Goal: Task Accomplishment & Management: Use online tool/utility

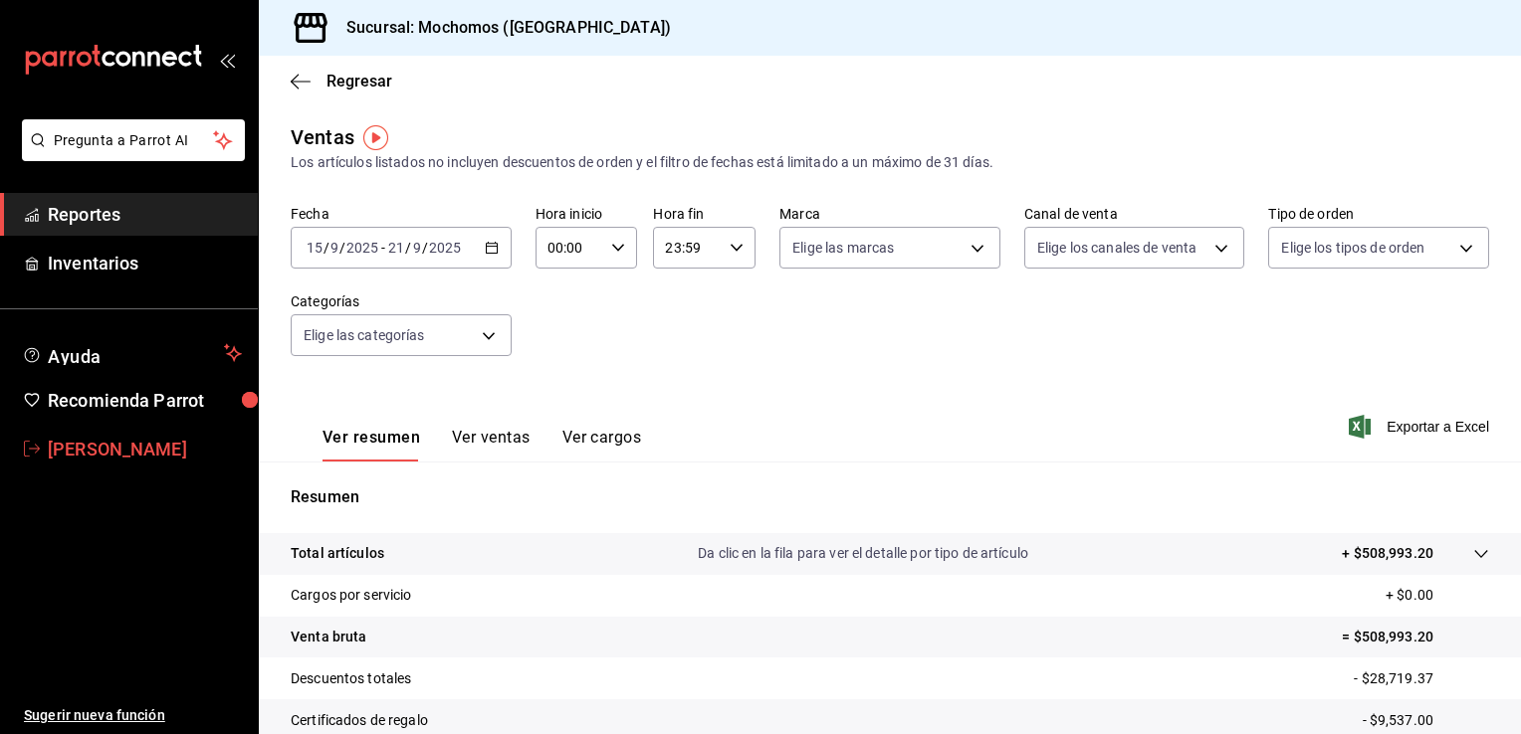
click at [118, 439] on span "[PERSON_NAME]" at bounding box center [145, 449] width 194 height 27
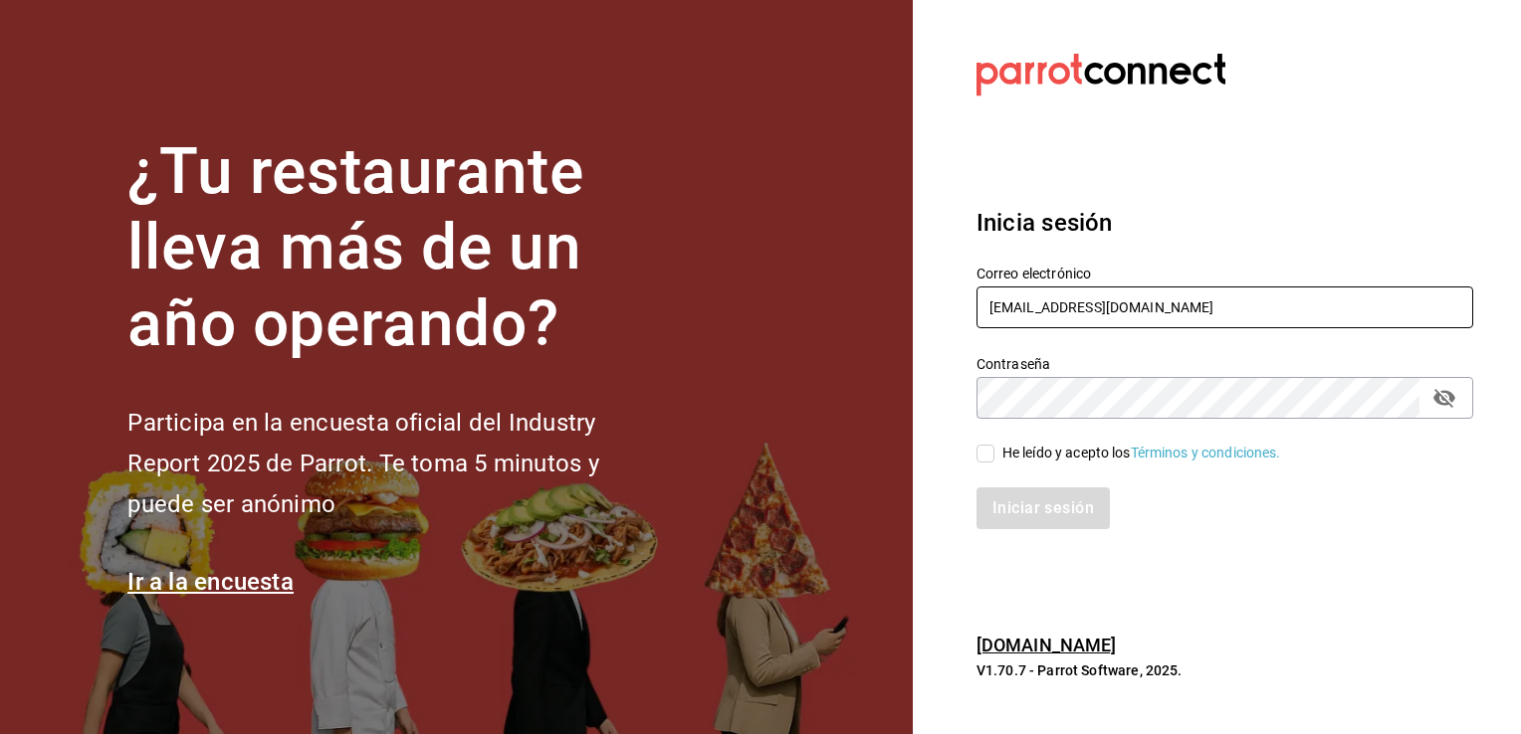
click at [1269, 314] on input "[EMAIL_ADDRESS][DOMAIN_NAME]" at bounding box center [1224, 308] width 497 height 42
type input "[PERSON_NAME][EMAIL_ADDRESS][PERSON_NAME][DOMAIN_NAME]"
click at [987, 455] on input "He leído y acepto los Términos y condiciones." at bounding box center [985, 454] width 18 height 18
checkbox input "true"
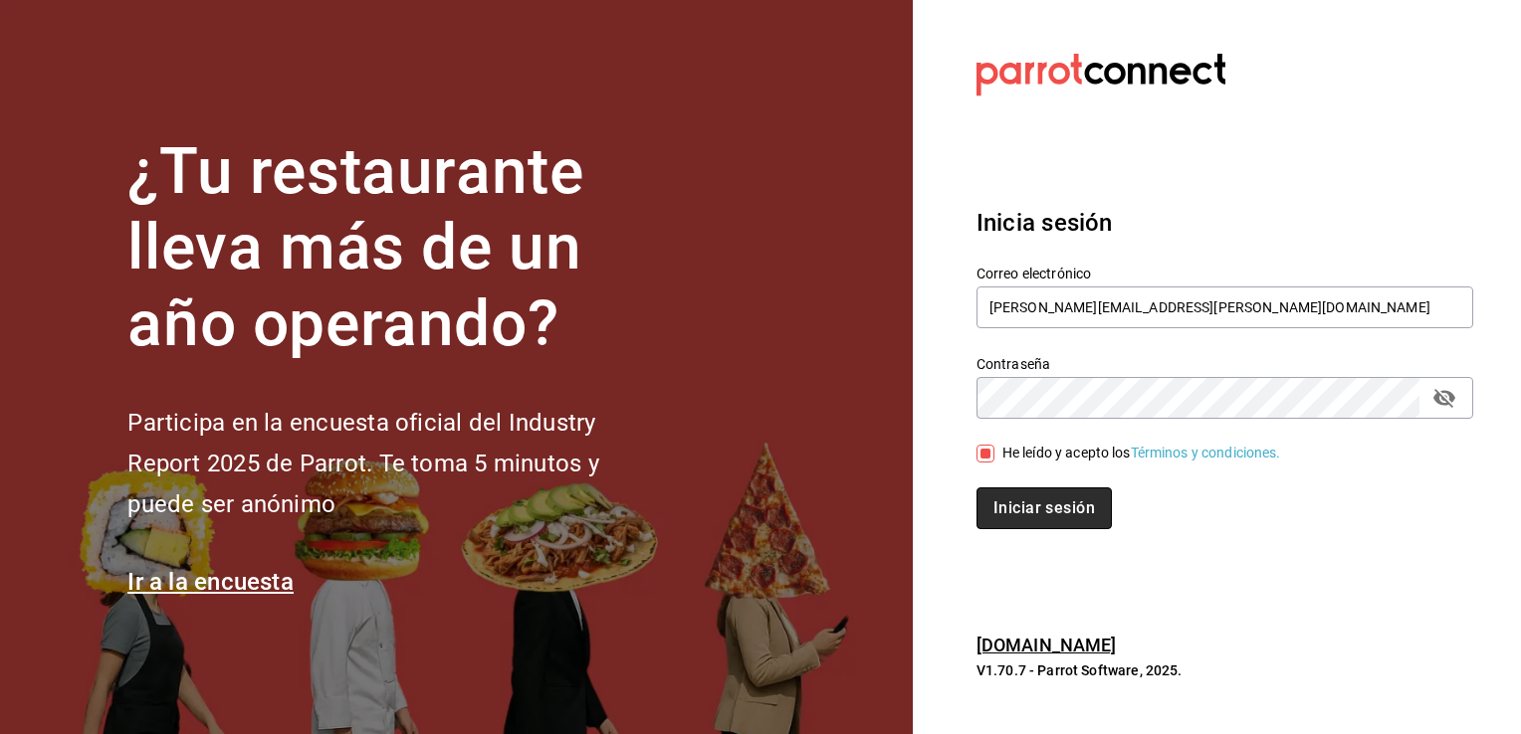
click at [1028, 515] on button "Iniciar sesión" at bounding box center [1043, 509] width 135 height 42
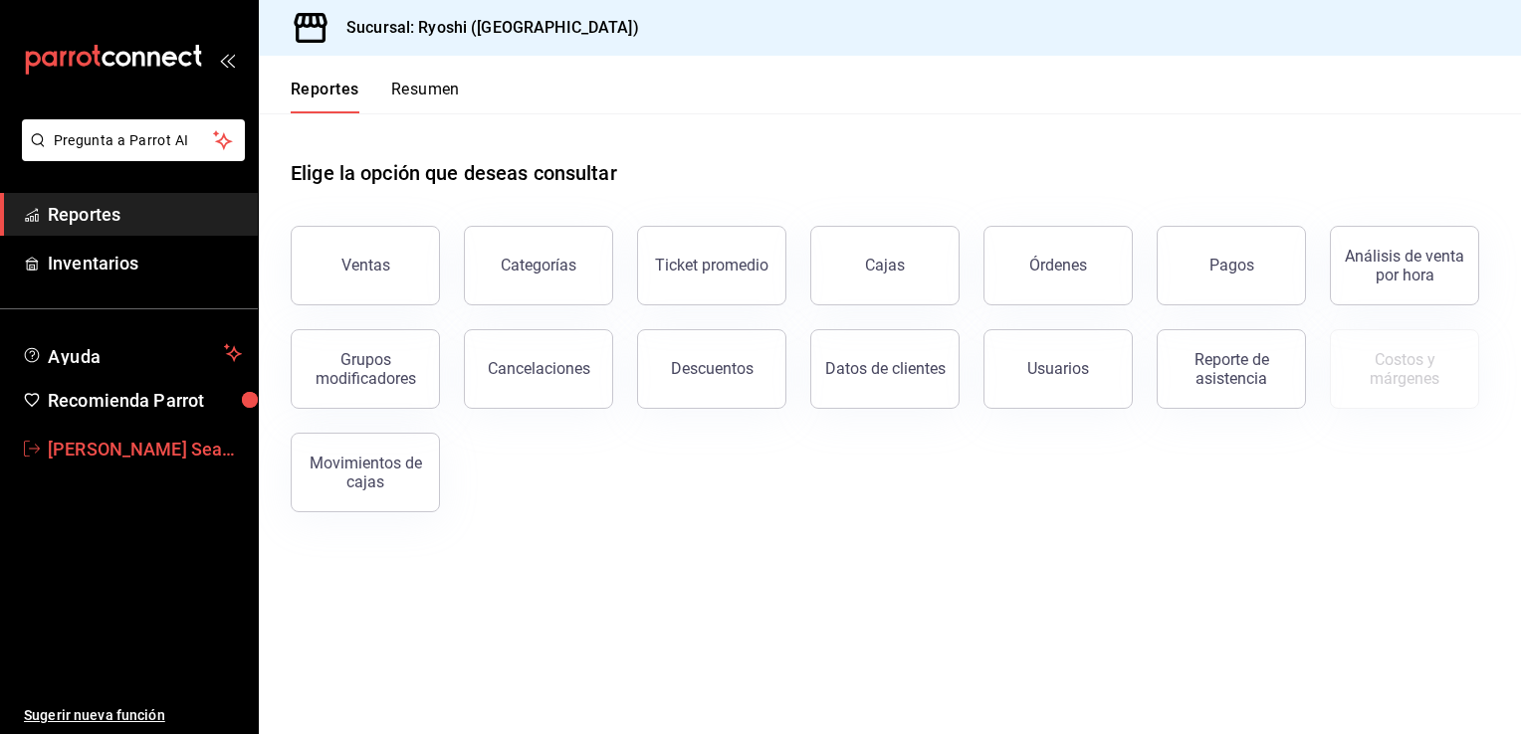
click at [111, 452] on span "Caleb Seahiel Franco Tirado" at bounding box center [145, 449] width 194 height 27
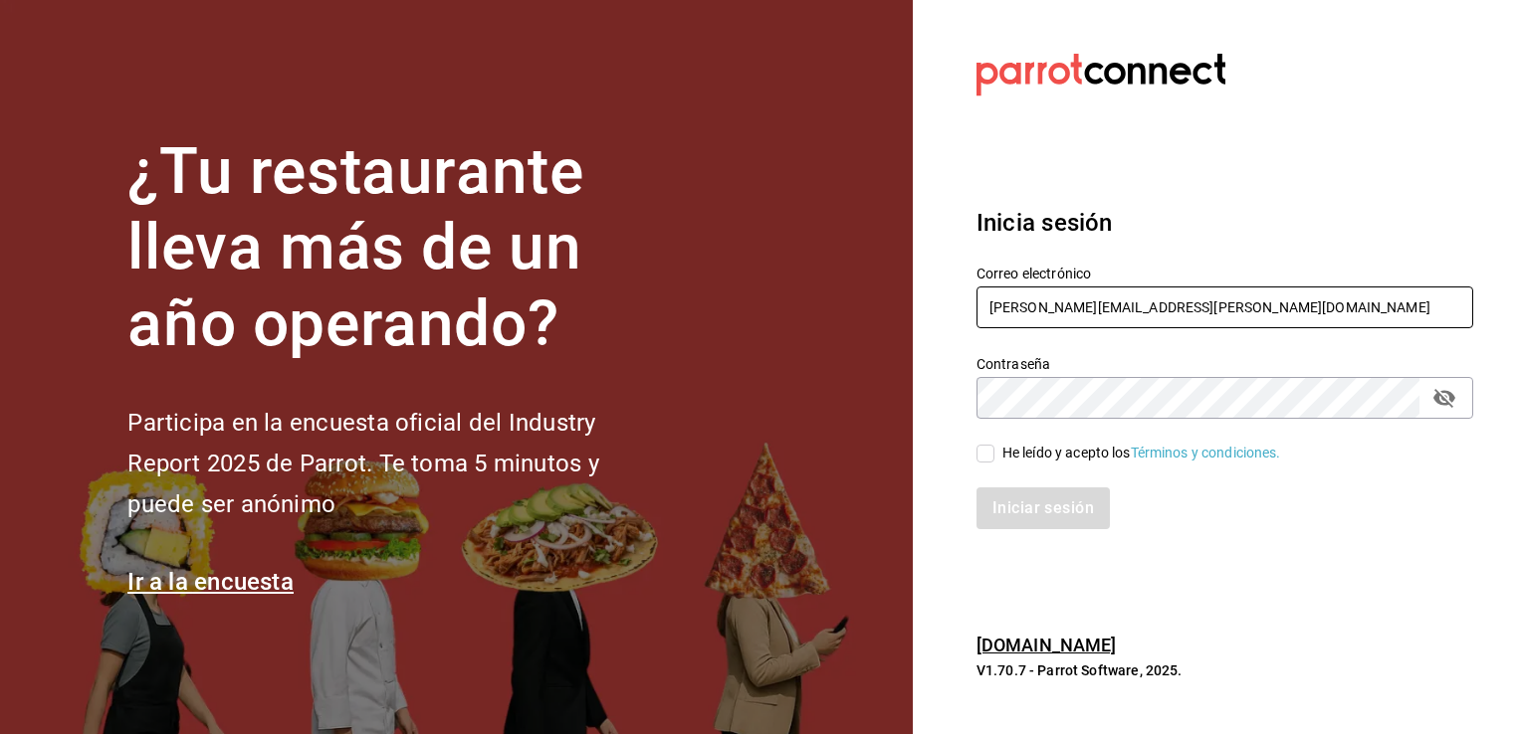
click at [1216, 315] on input "[PERSON_NAME][EMAIL_ADDRESS][PERSON_NAME][DOMAIN_NAME]" at bounding box center [1224, 308] width 497 height 42
type input "[EMAIL_ADDRESS][DOMAIN_NAME]"
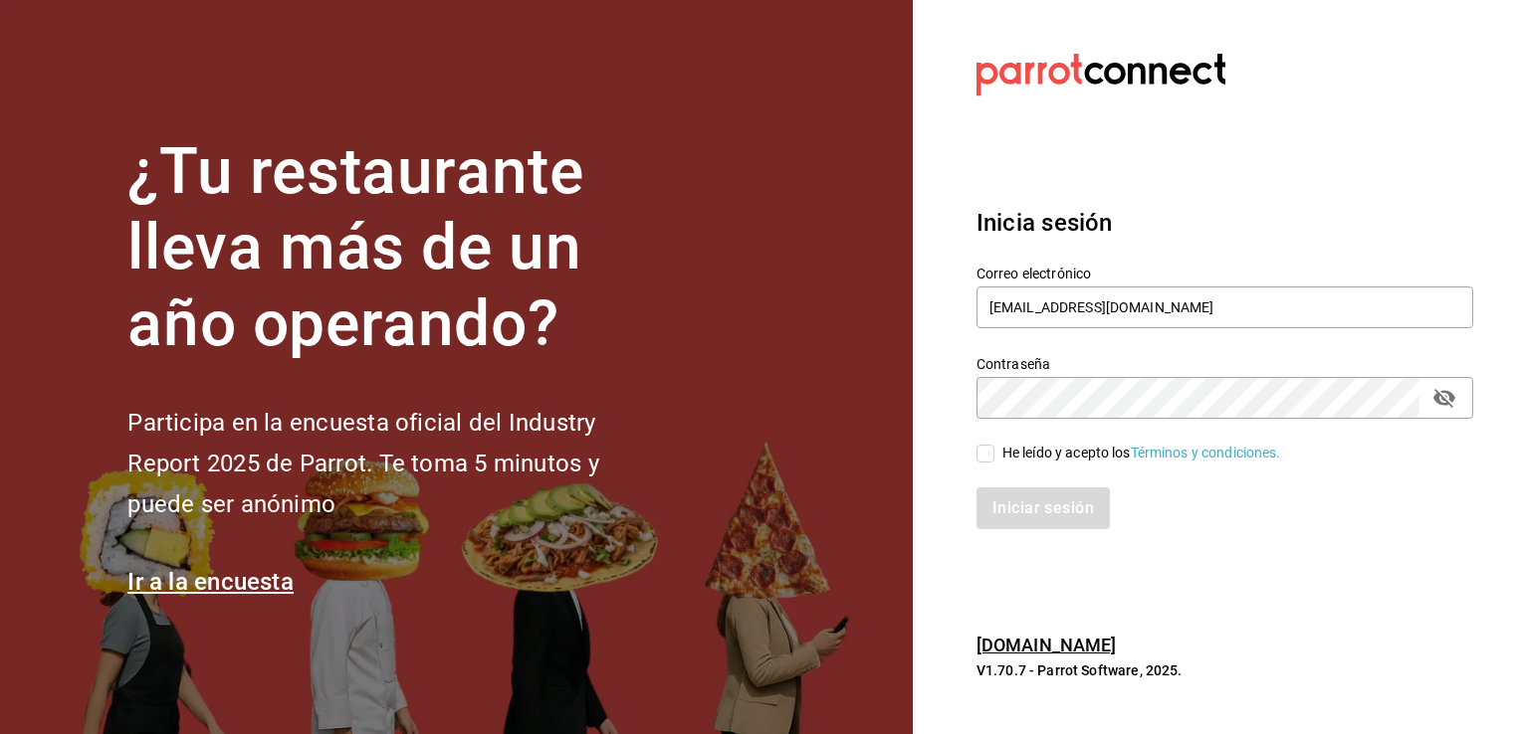
click at [984, 459] on input "He leído y acepto los Términos y condiciones." at bounding box center [985, 454] width 18 height 18
checkbox input "true"
click at [1023, 511] on button "Iniciar sesión" at bounding box center [1043, 509] width 135 height 42
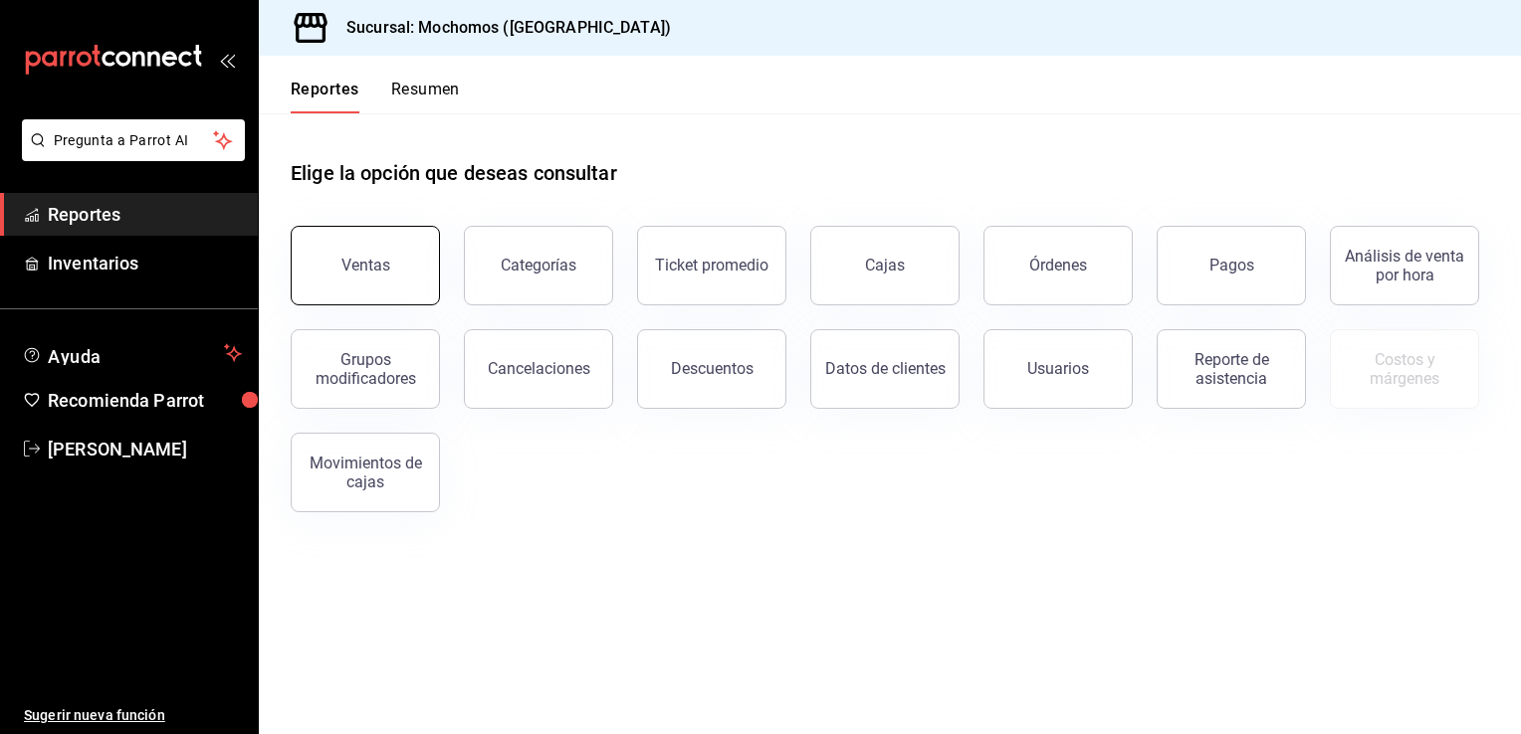
click at [356, 242] on button "Ventas" at bounding box center [365, 266] width 149 height 80
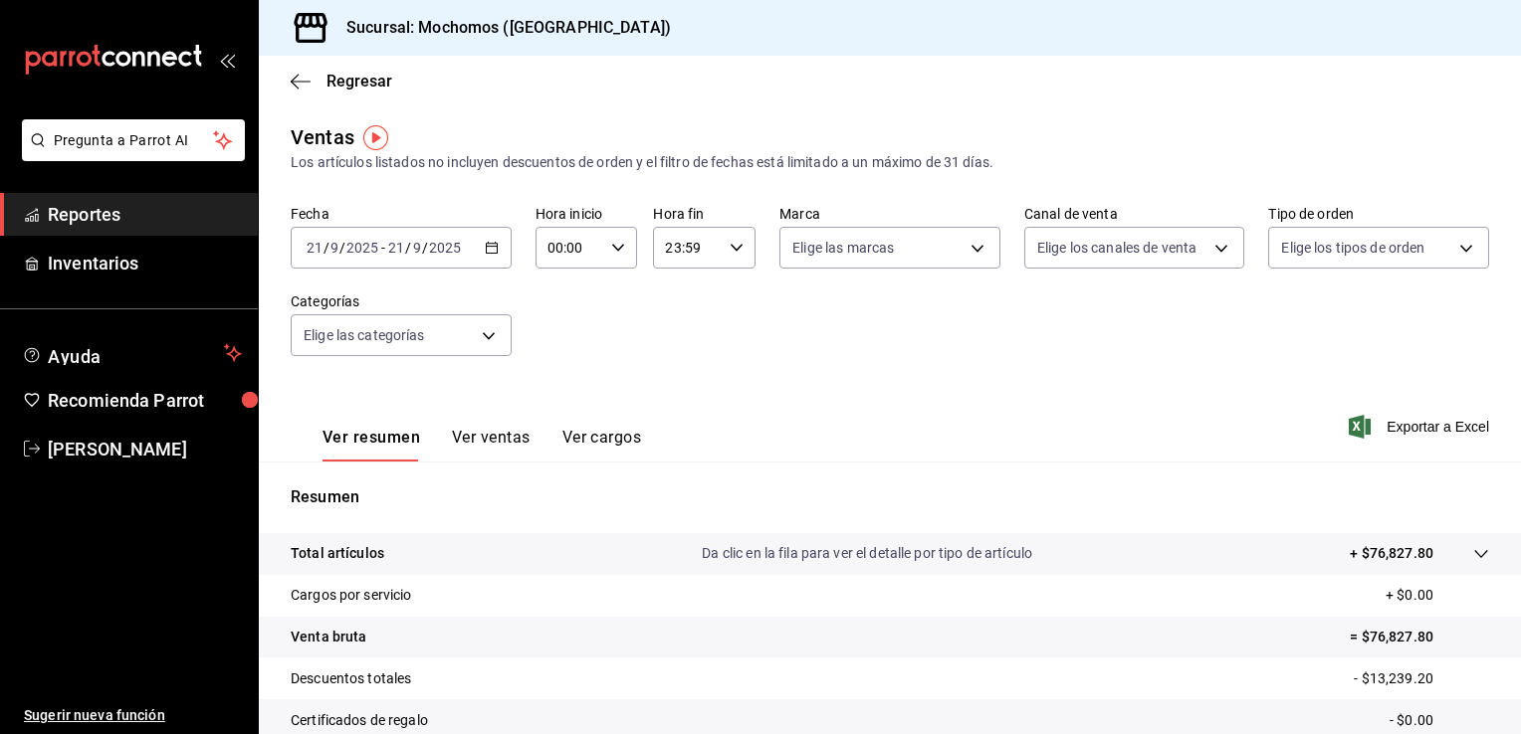
click at [486, 249] on icon "button" at bounding box center [492, 248] width 14 height 14
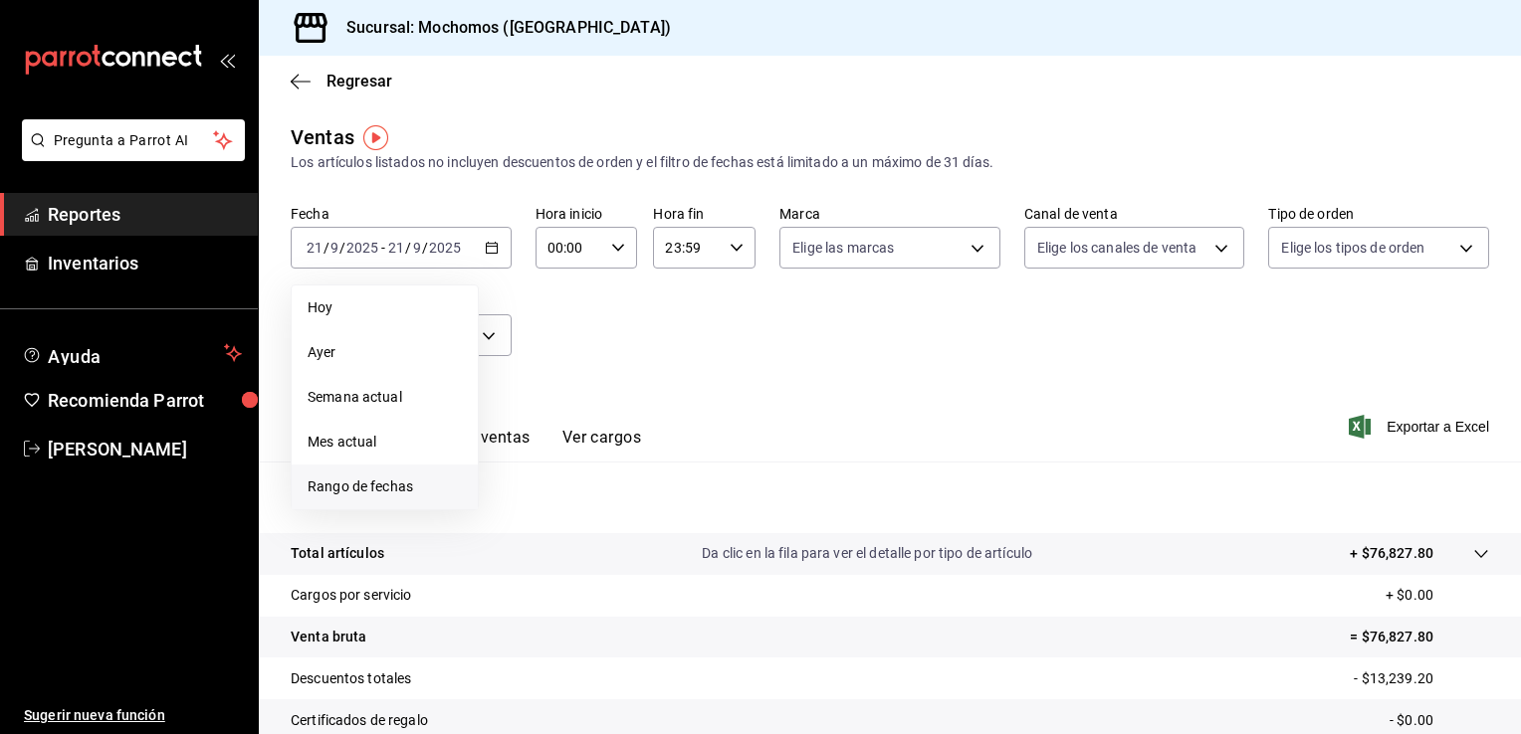
click at [359, 481] on span "Rango de fechas" at bounding box center [385, 487] width 154 height 21
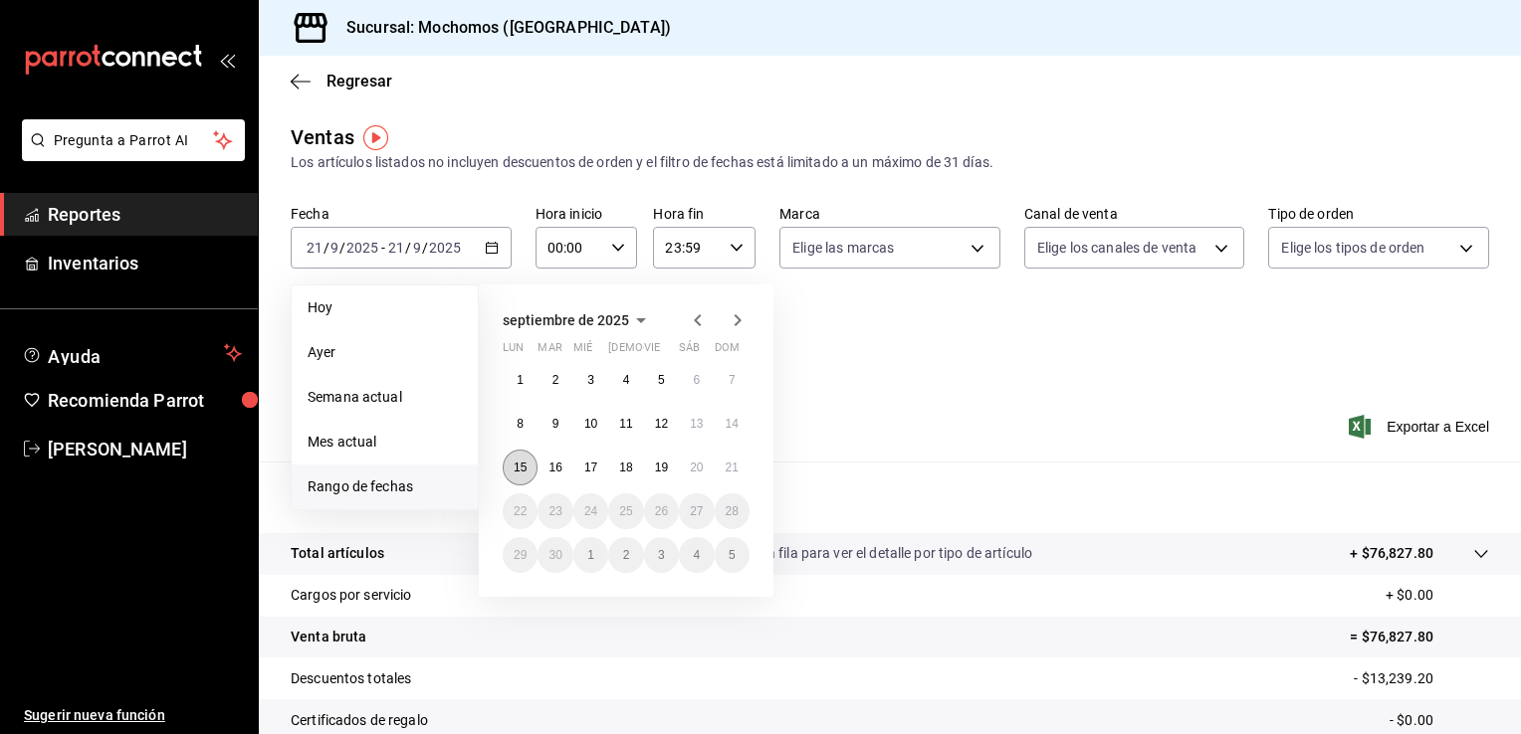
click at [518, 463] on abbr "15" at bounding box center [520, 468] width 13 height 14
click at [738, 459] on button "21" at bounding box center [732, 468] width 35 height 36
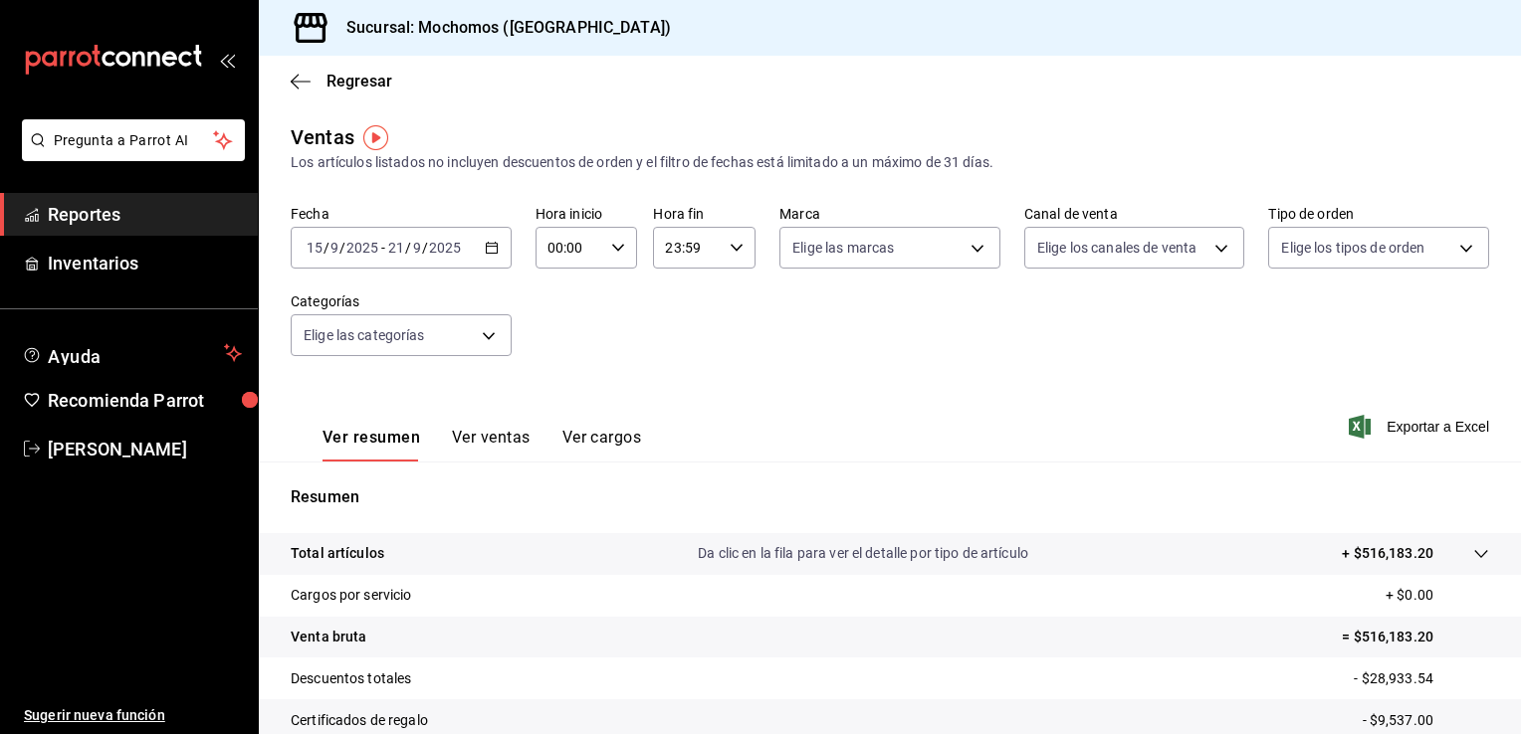
click at [486, 247] on \(Stroke\) "button" at bounding box center [492, 248] width 12 height 11
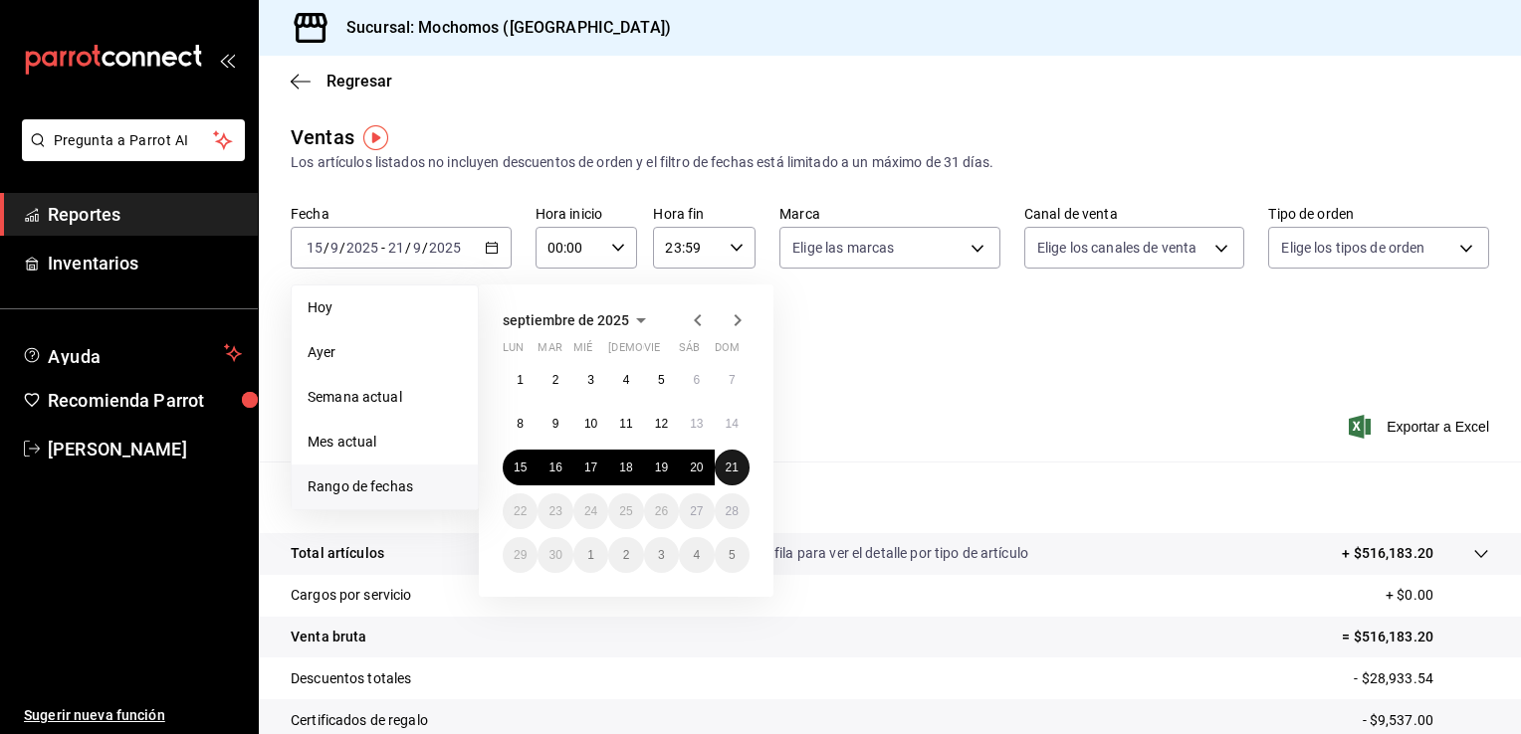
click at [729, 464] on abbr "21" at bounding box center [732, 468] width 13 height 14
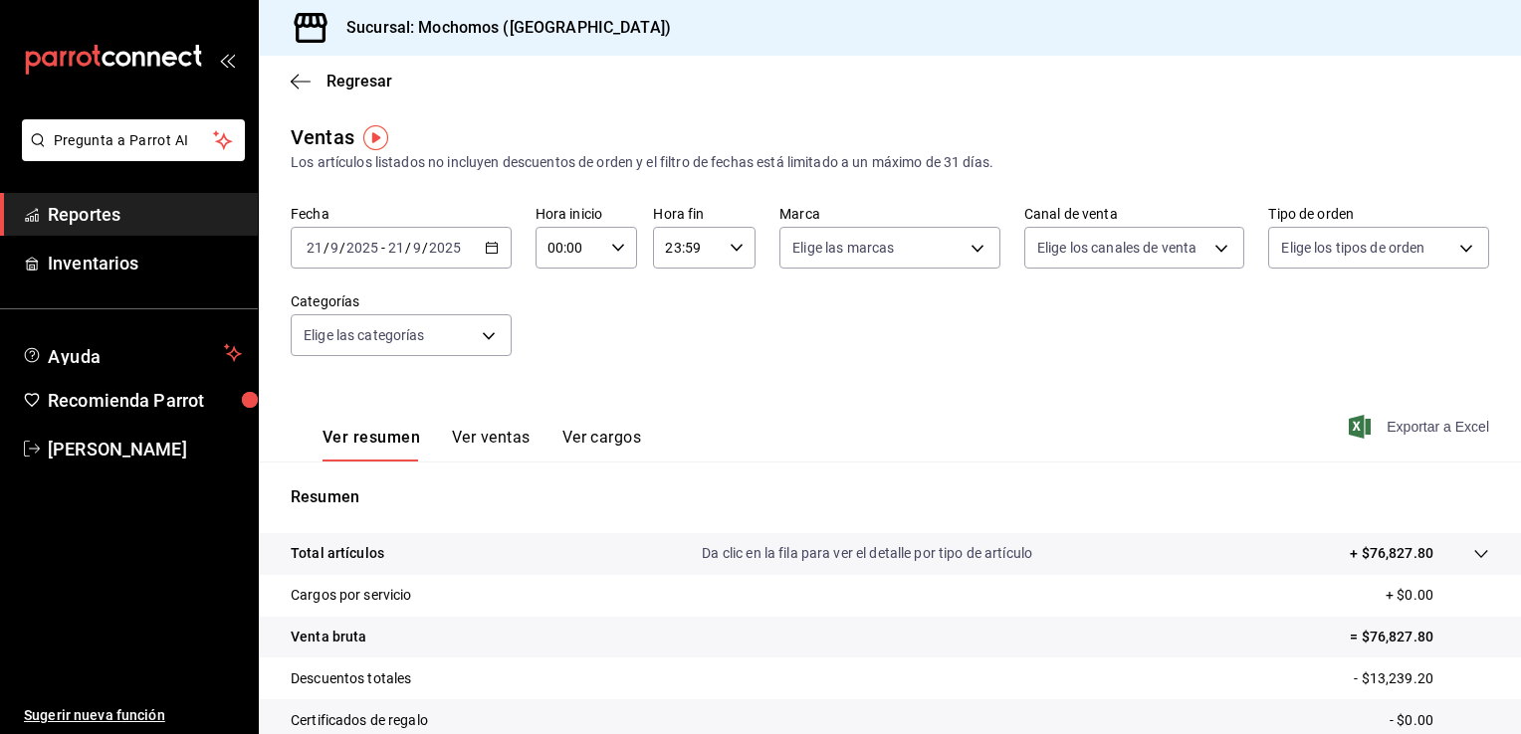
click at [1390, 432] on span "Exportar a Excel" at bounding box center [1421, 427] width 136 height 24
click at [1395, 424] on span "Exportar a Excel" at bounding box center [1421, 427] width 136 height 24
click at [488, 252] on icon "button" at bounding box center [492, 248] width 14 height 14
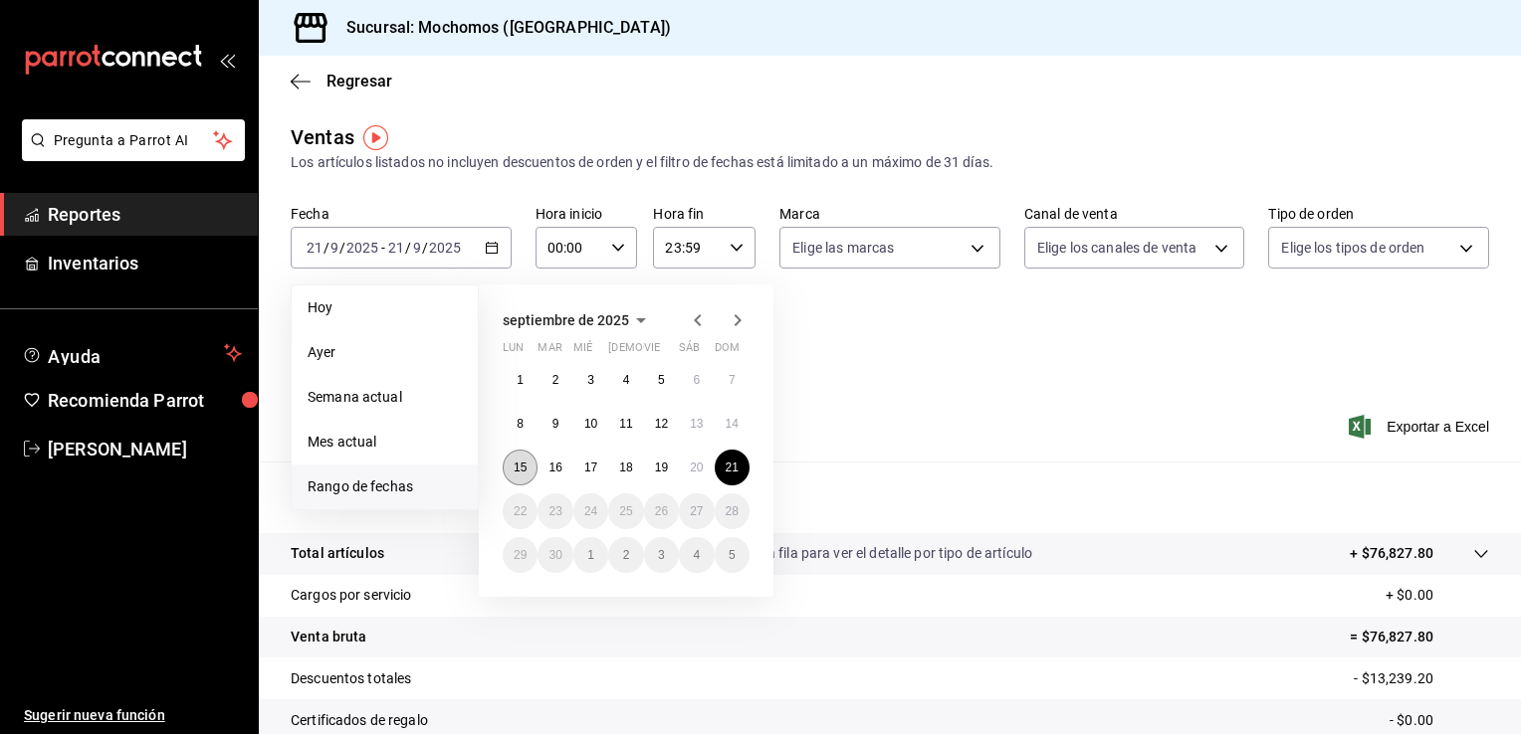
click at [515, 462] on abbr "15" at bounding box center [520, 468] width 13 height 14
click at [731, 471] on abbr "21" at bounding box center [732, 468] width 13 height 14
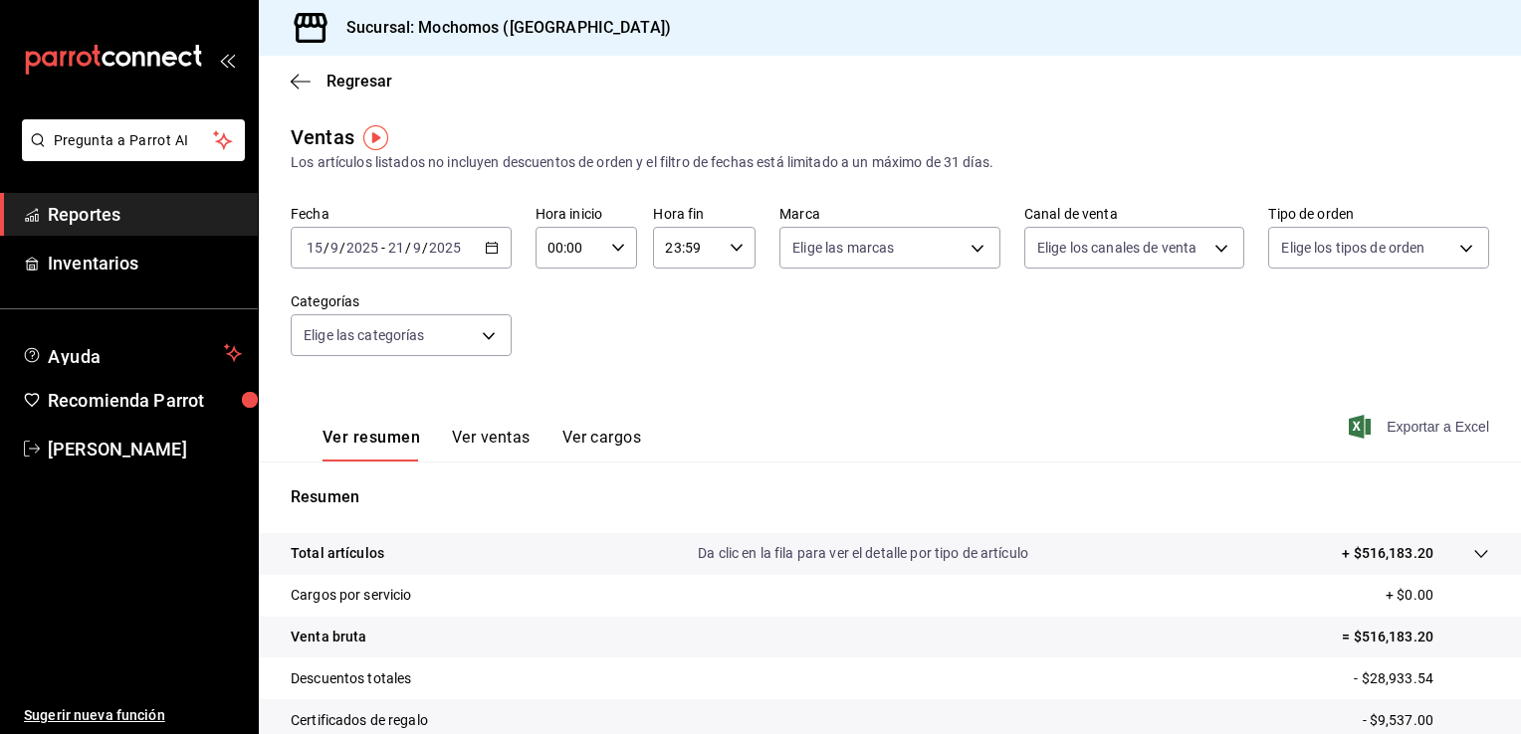
click at [1417, 424] on span "Exportar a Excel" at bounding box center [1421, 427] width 136 height 24
click at [490, 246] on \(Stroke\) "button" at bounding box center [491, 246] width 11 height 1
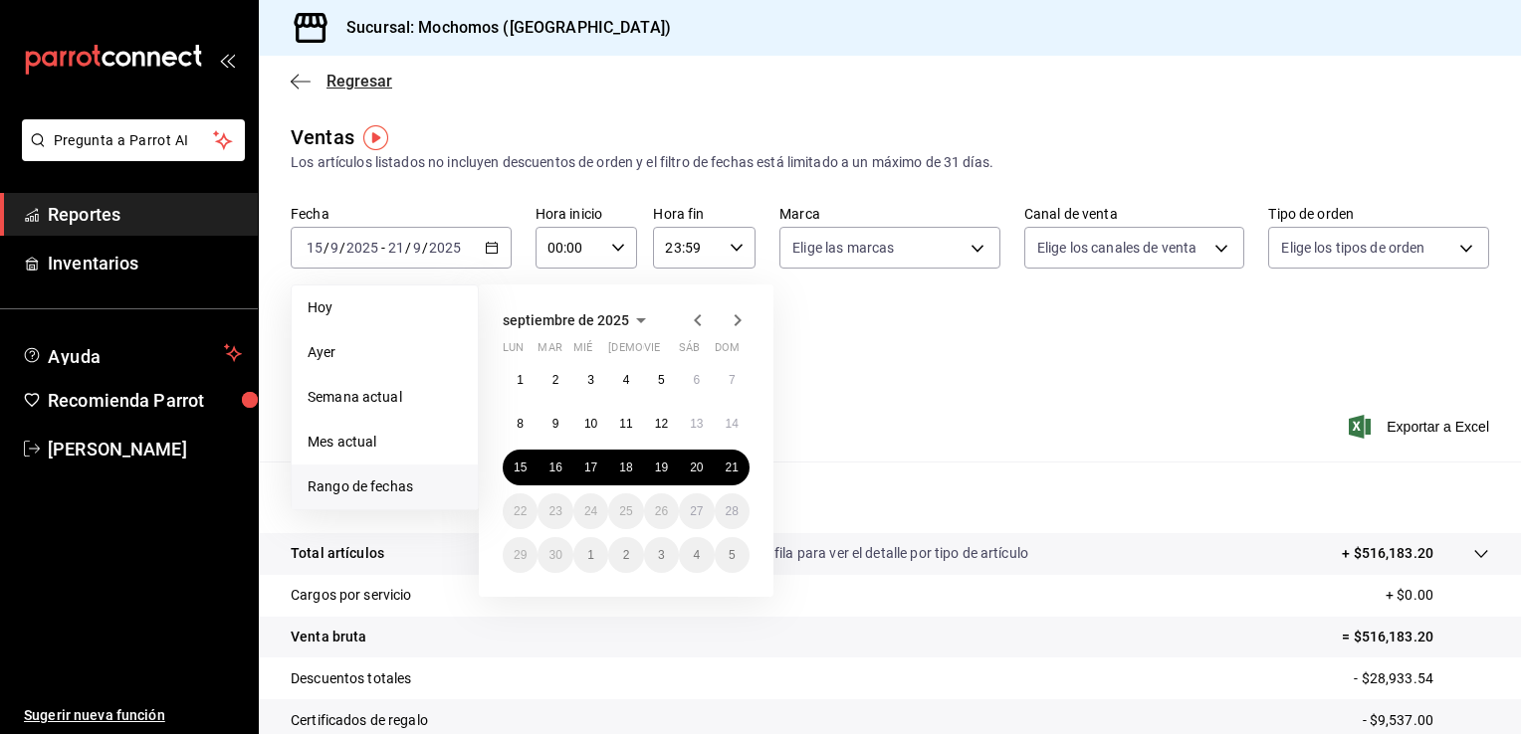
click at [334, 80] on span "Regresar" at bounding box center [359, 81] width 66 height 19
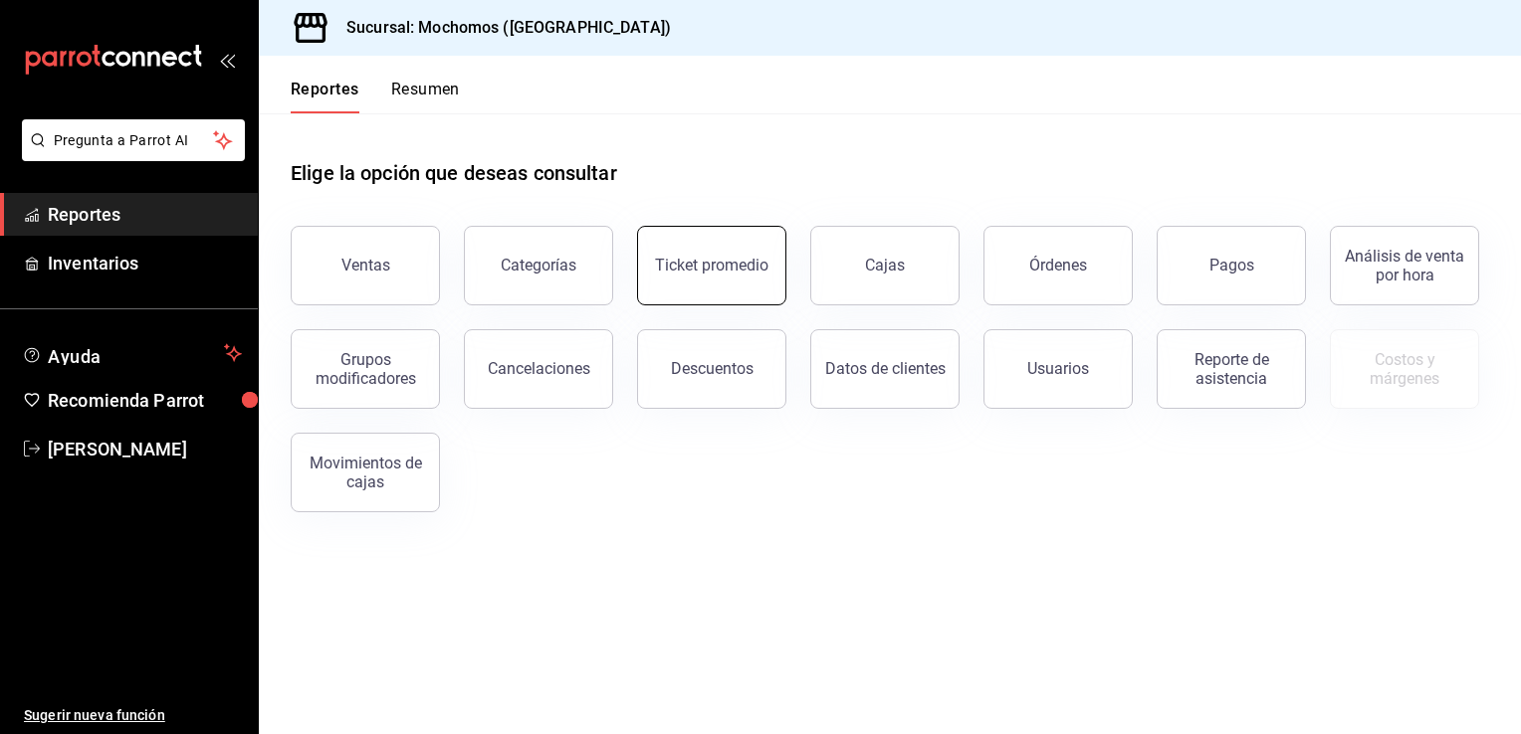
click at [725, 265] on div "Ticket promedio" at bounding box center [711, 265] width 113 height 19
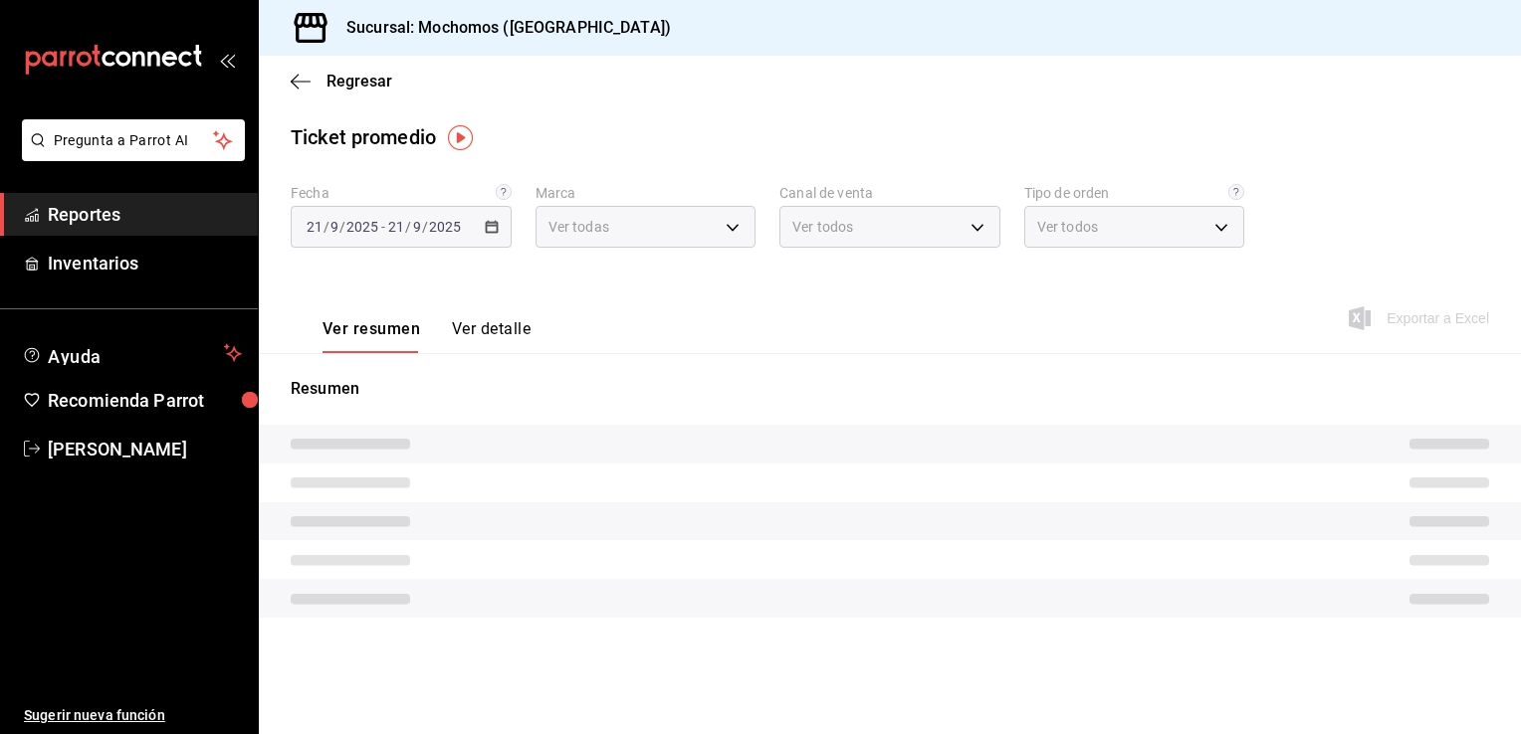
type input "81a909d9-58c5-46d1-b07d-4106a63ec642"
type input "PARROT,UBER_EATS,RAPPI,DIDI_FOOD,ONLINE"
type input "4757a820-eeb2-41c4-a2a2-ff7184acdd23,e3c18427-67e3-456a-aa48-e63191ec6ccf,aa1fd…"
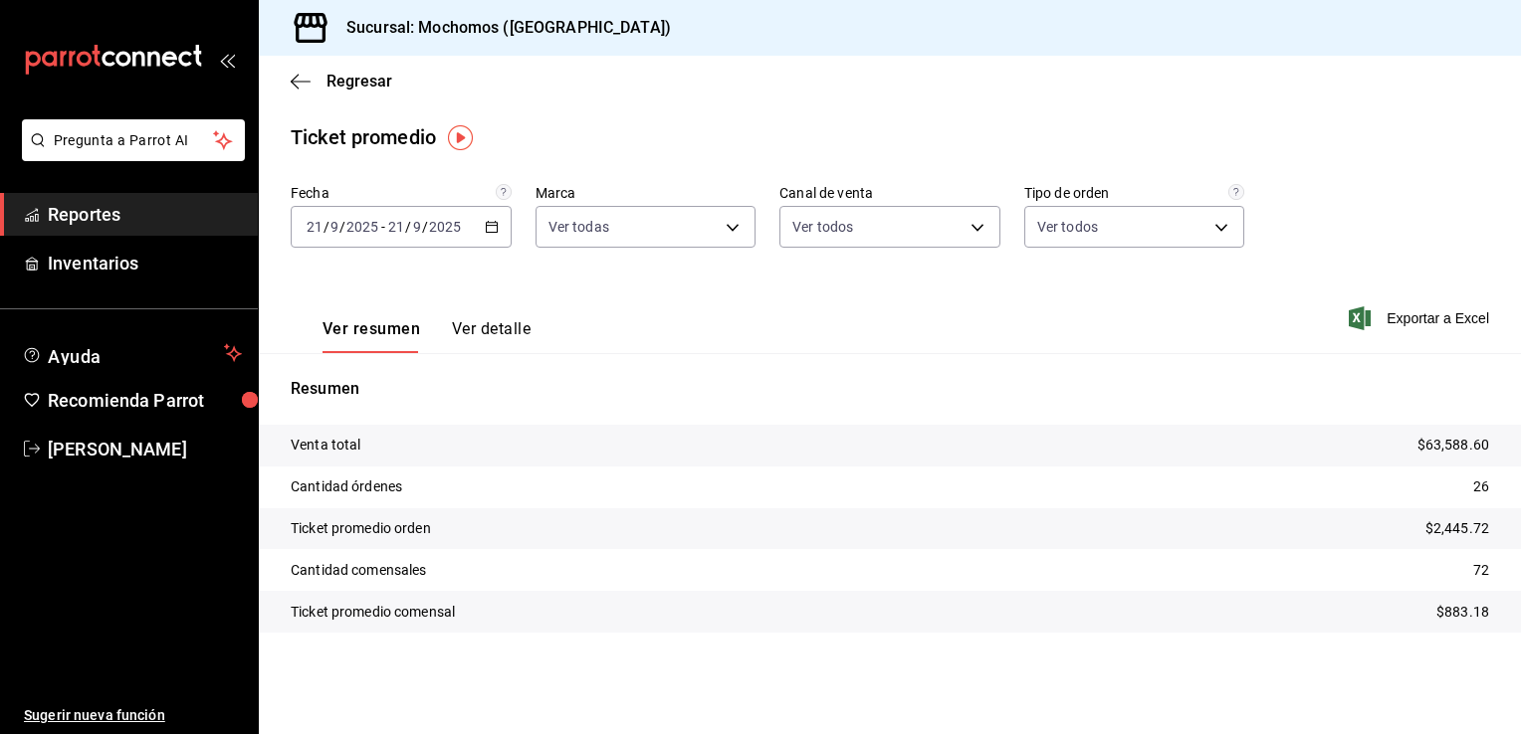
click at [490, 229] on icon "button" at bounding box center [492, 227] width 14 height 14
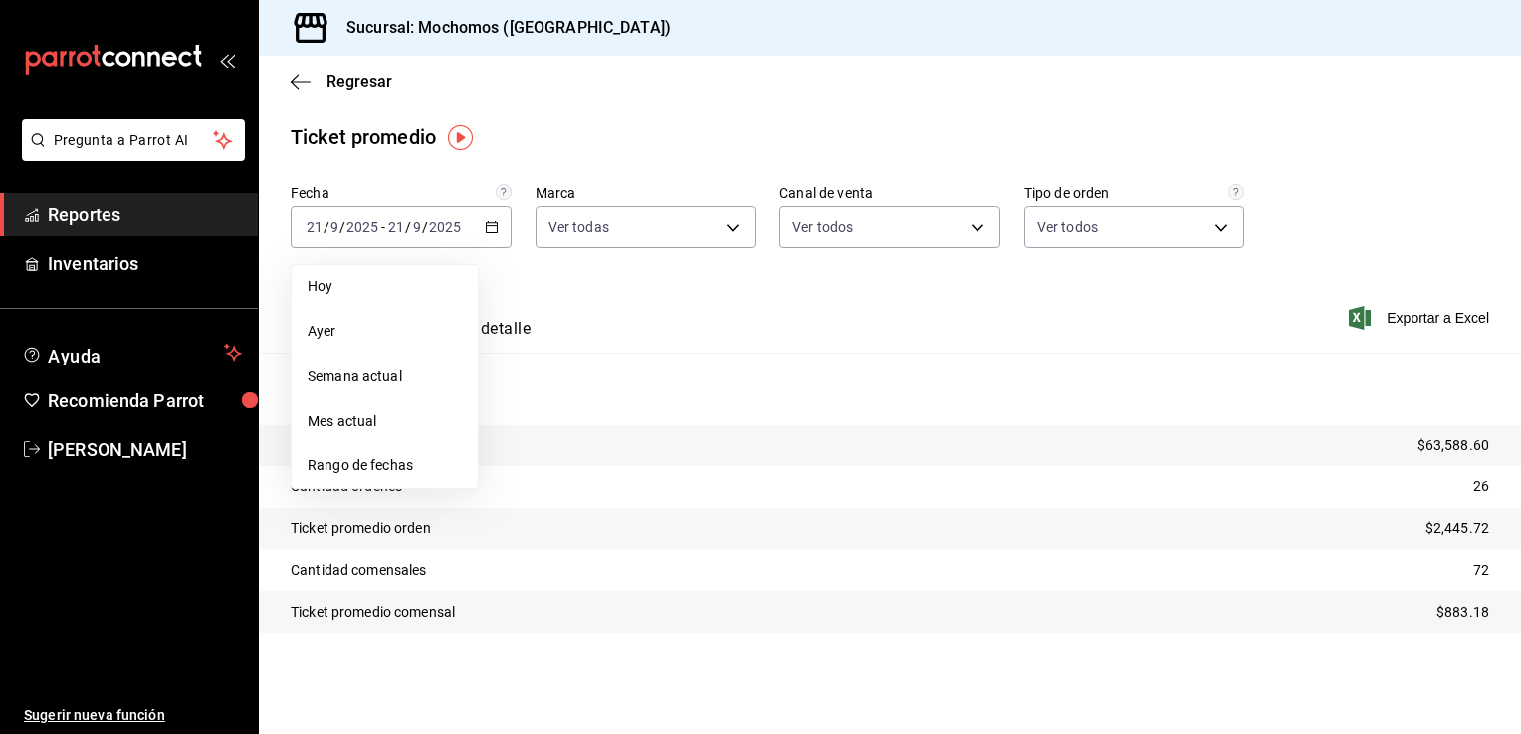
click at [350, 465] on span "Rango de fechas" at bounding box center [385, 466] width 154 height 21
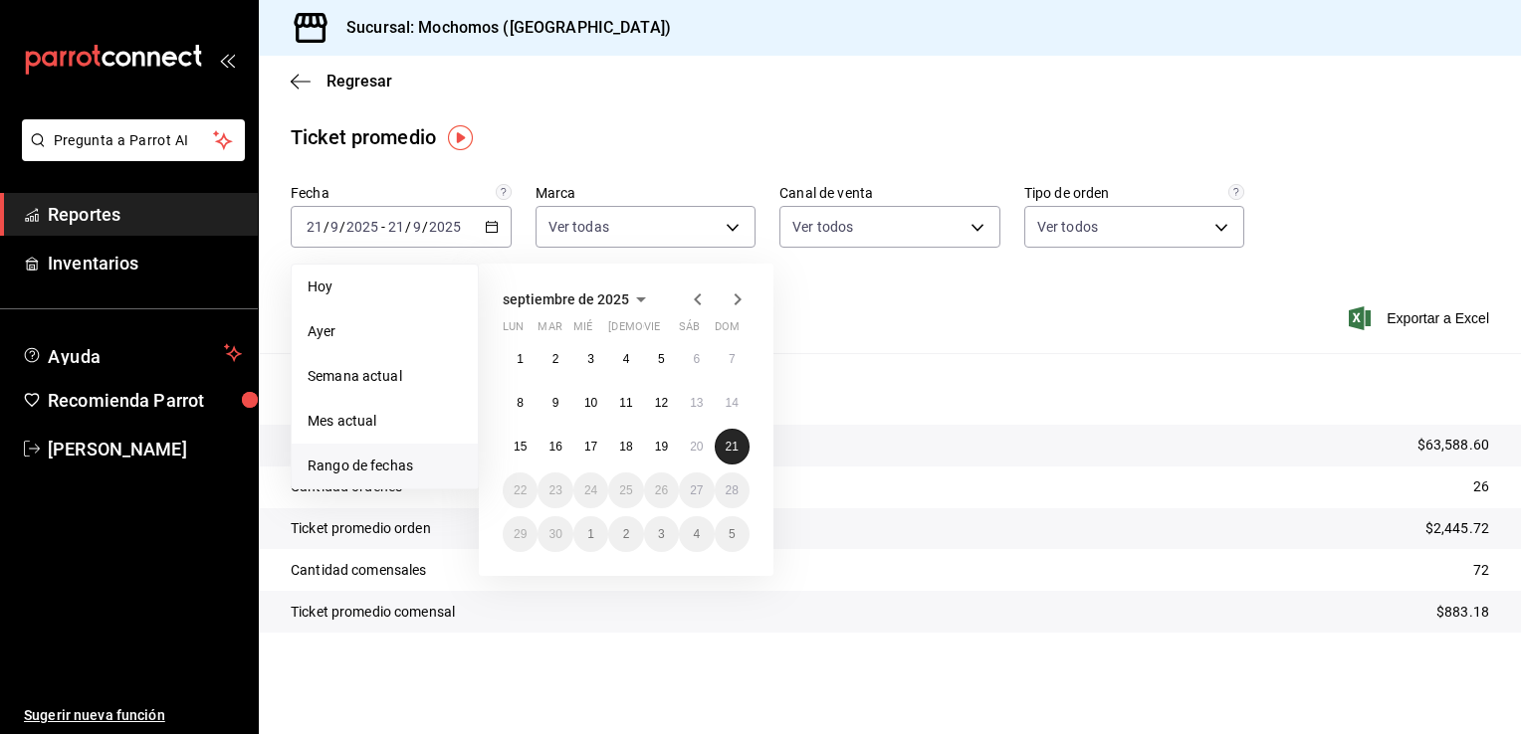
click at [727, 440] on abbr "21" at bounding box center [732, 447] width 13 height 14
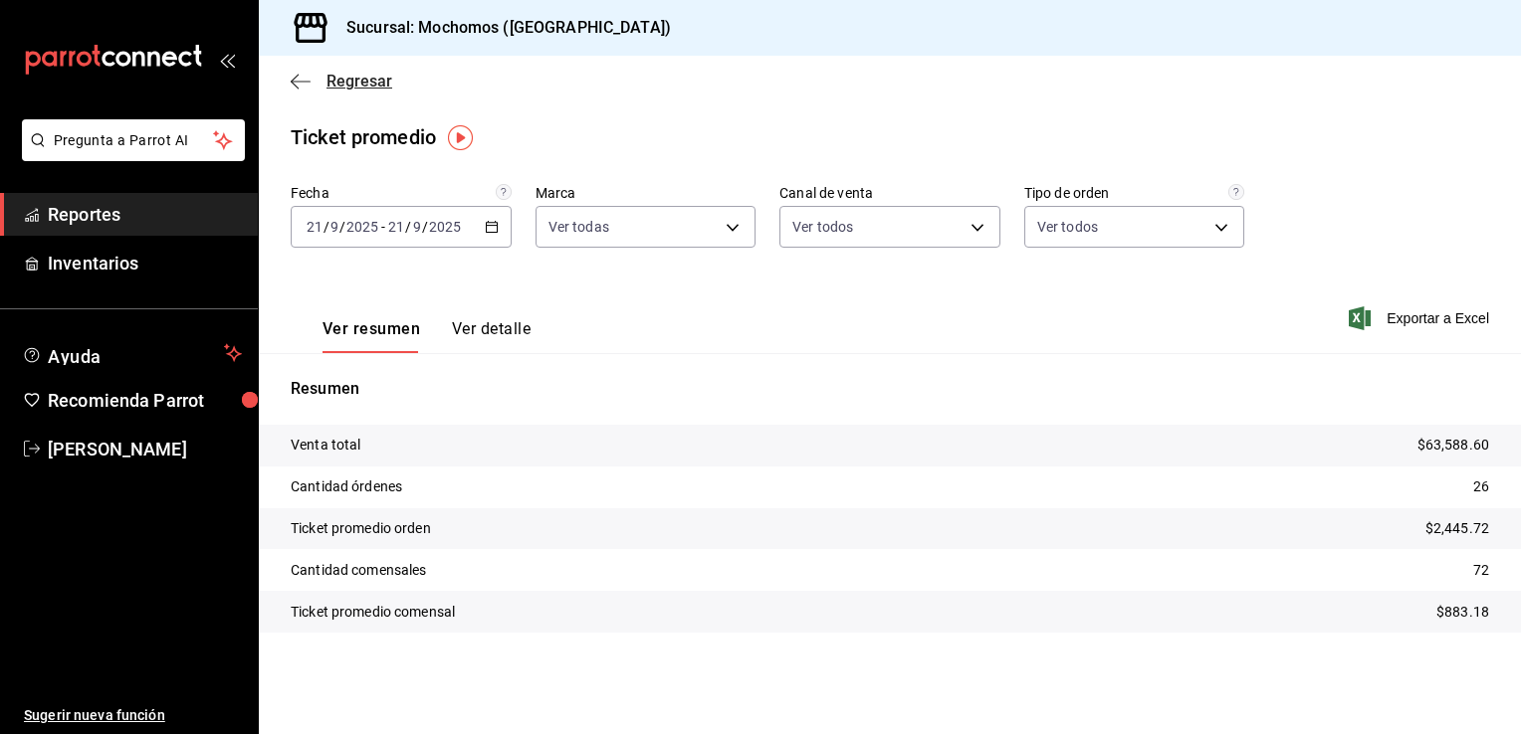
click at [358, 75] on span "Regresar" at bounding box center [359, 81] width 66 height 19
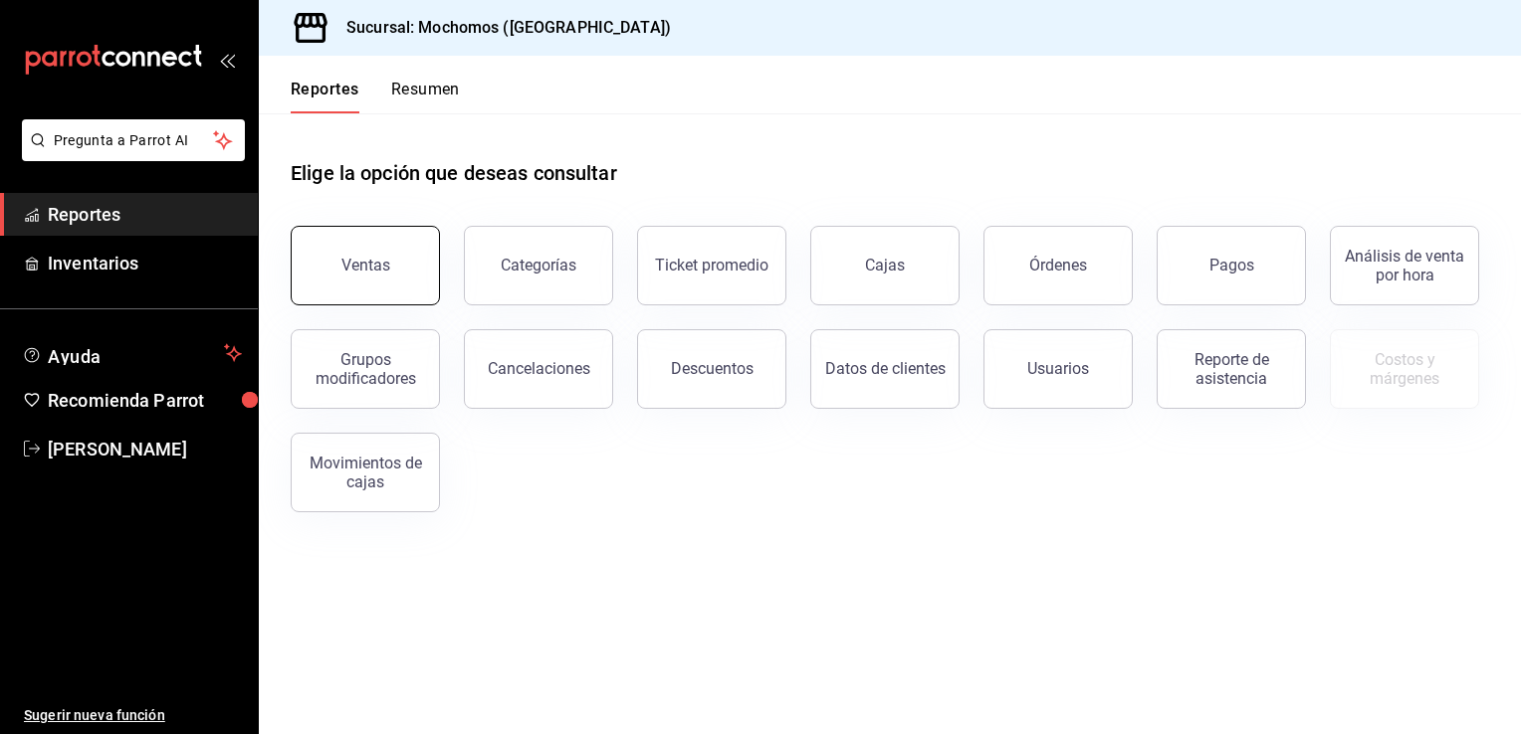
click at [369, 263] on div "Ventas" at bounding box center [365, 265] width 49 height 19
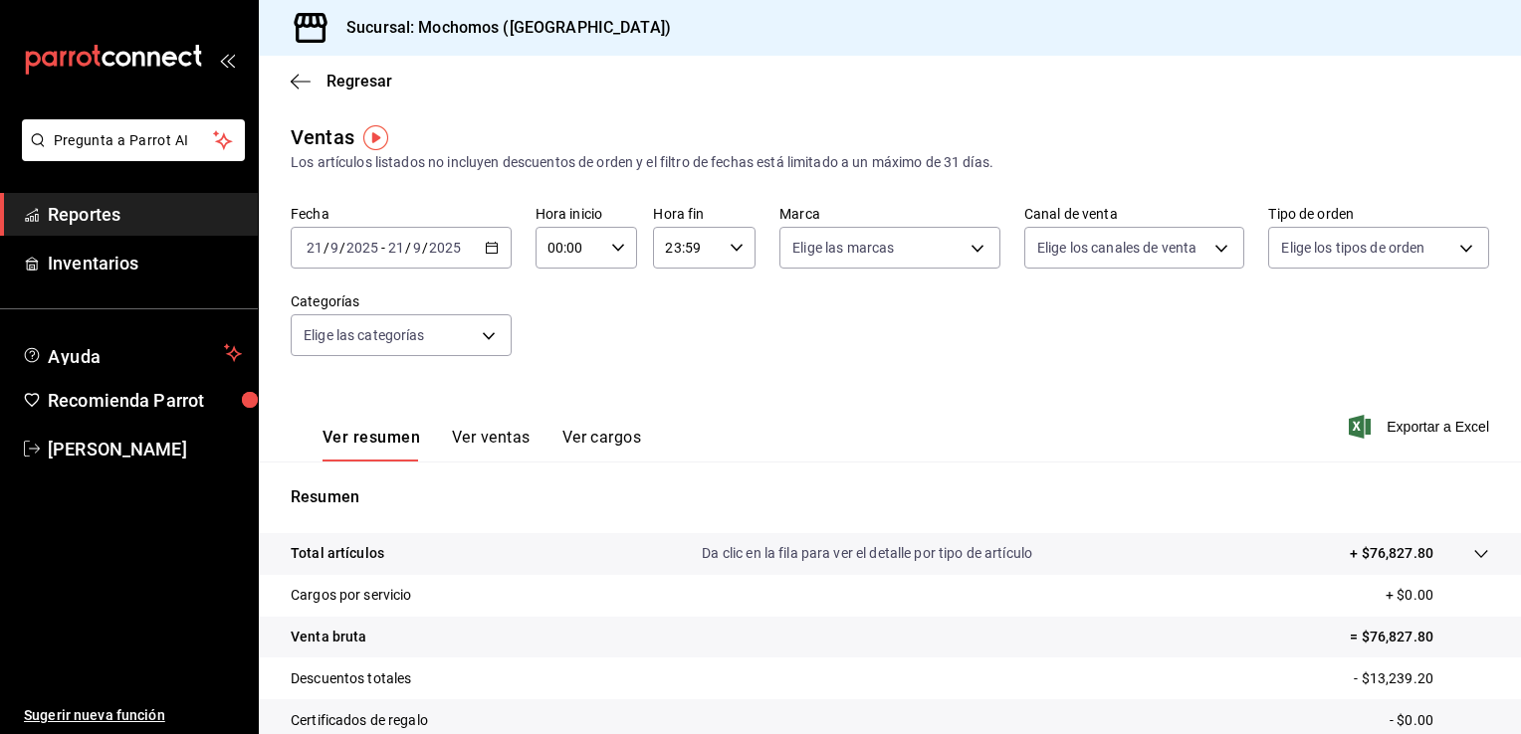
click at [495, 245] on icon "button" at bounding box center [492, 248] width 14 height 14
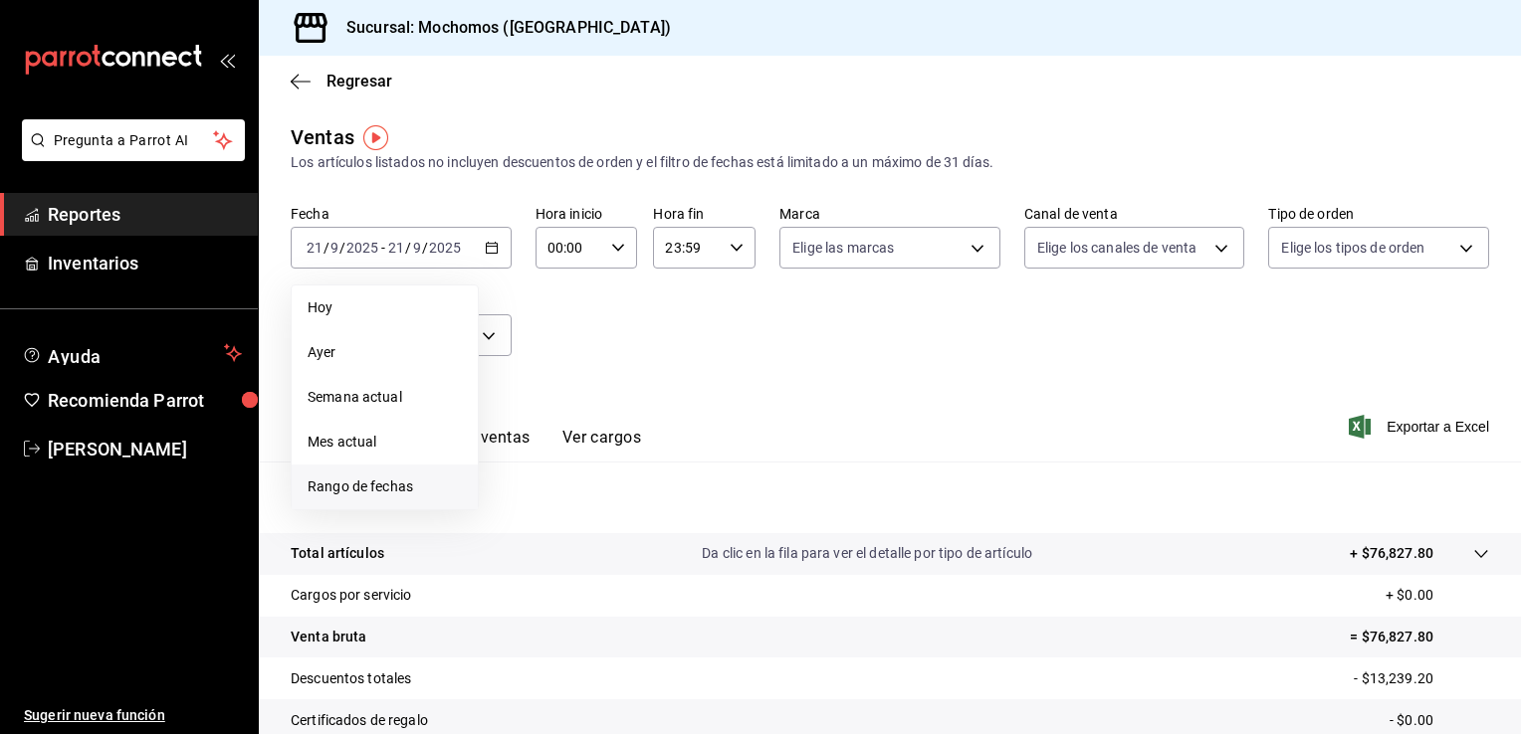
click at [361, 480] on span "Rango de fechas" at bounding box center [385, 487] width 154 height 21
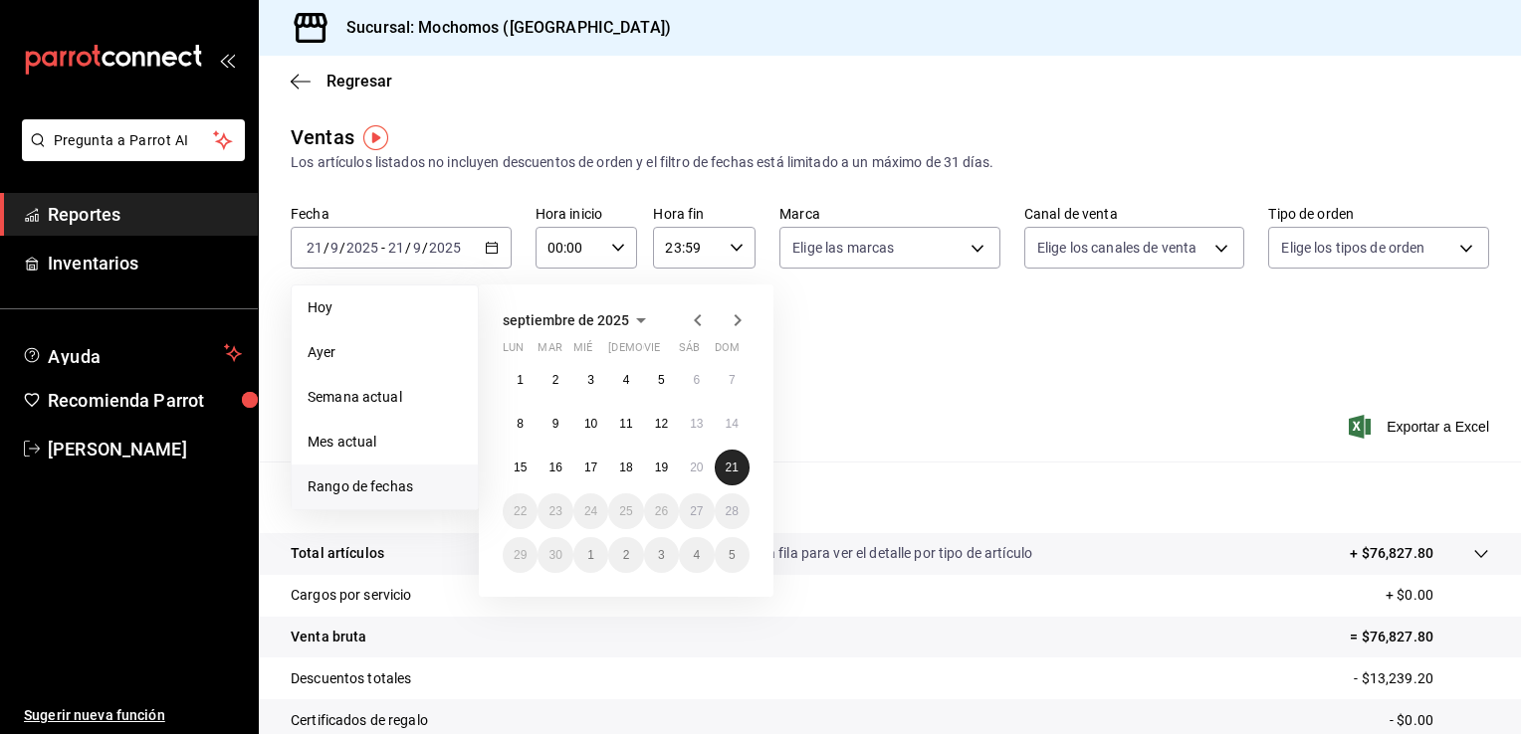
click at [734, 463] on abbr "21" at bounding box center [732, 468] width 13 height 14
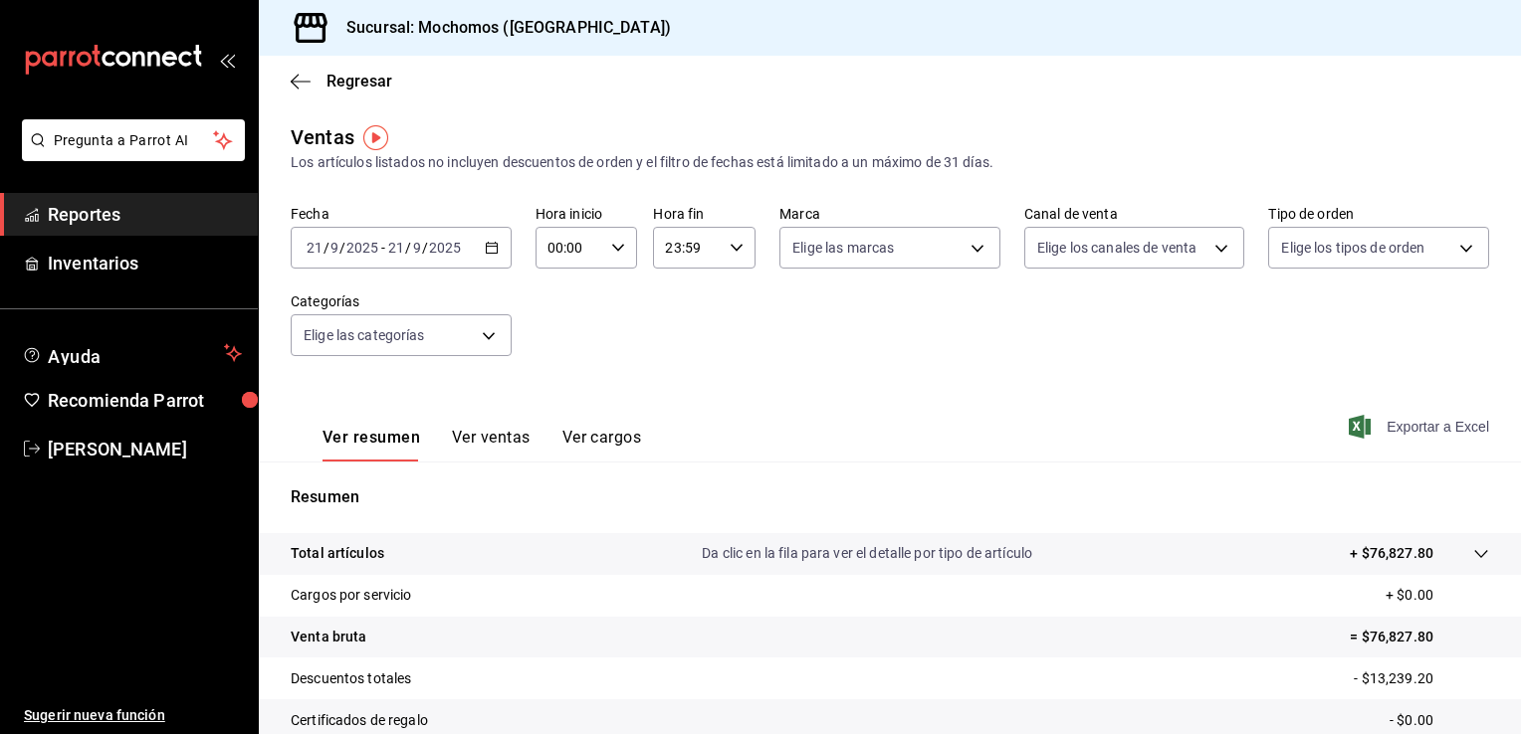
click at [1405, 425] on span "Exportar a Excel" at bounding box center [1421, 427] width 136 height 24
click at [340, 84] on span "Regresar" at bounding box center [359, 81] width 66 height 19
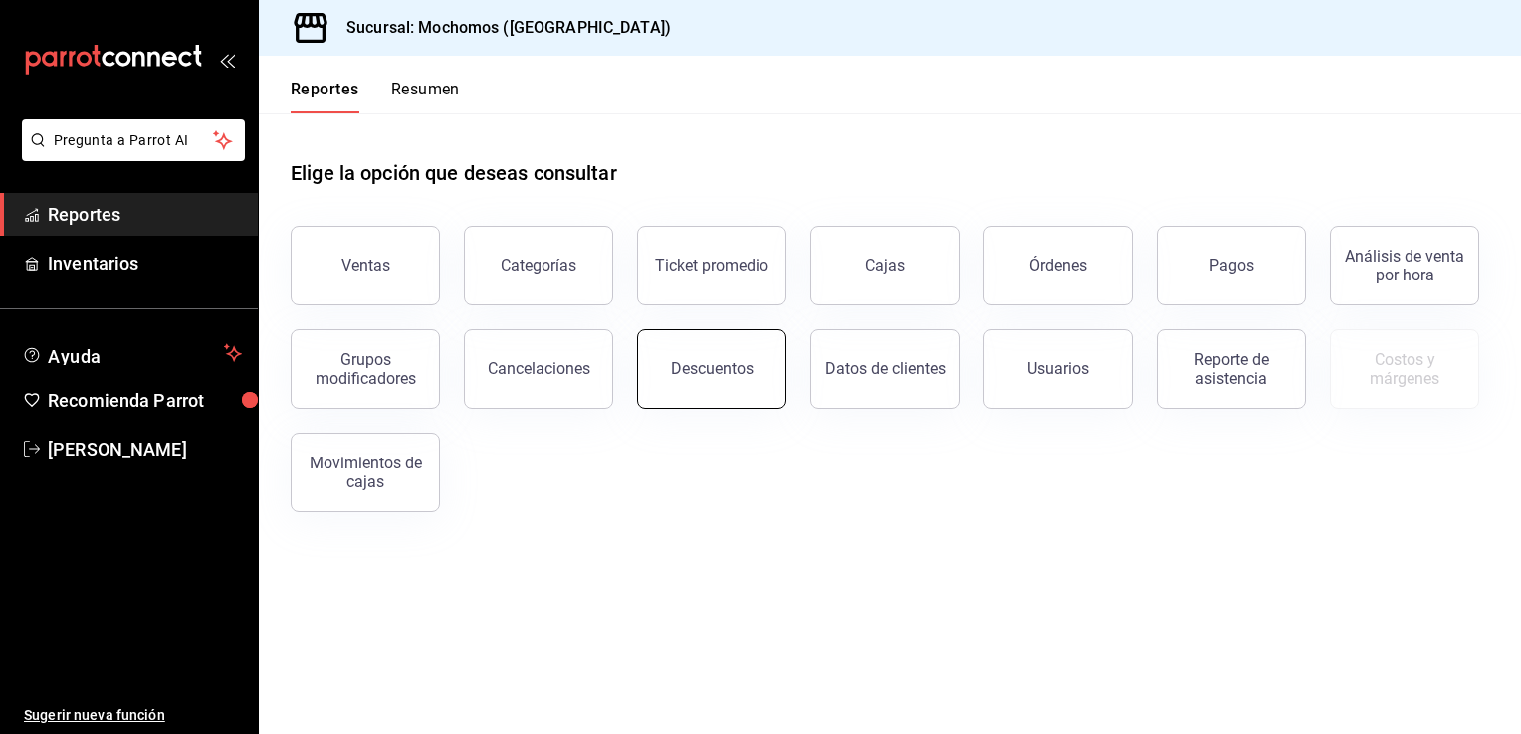
click at [698, 375] on div "Descuentos" at bounding box center [712, 368] width 83 height 19
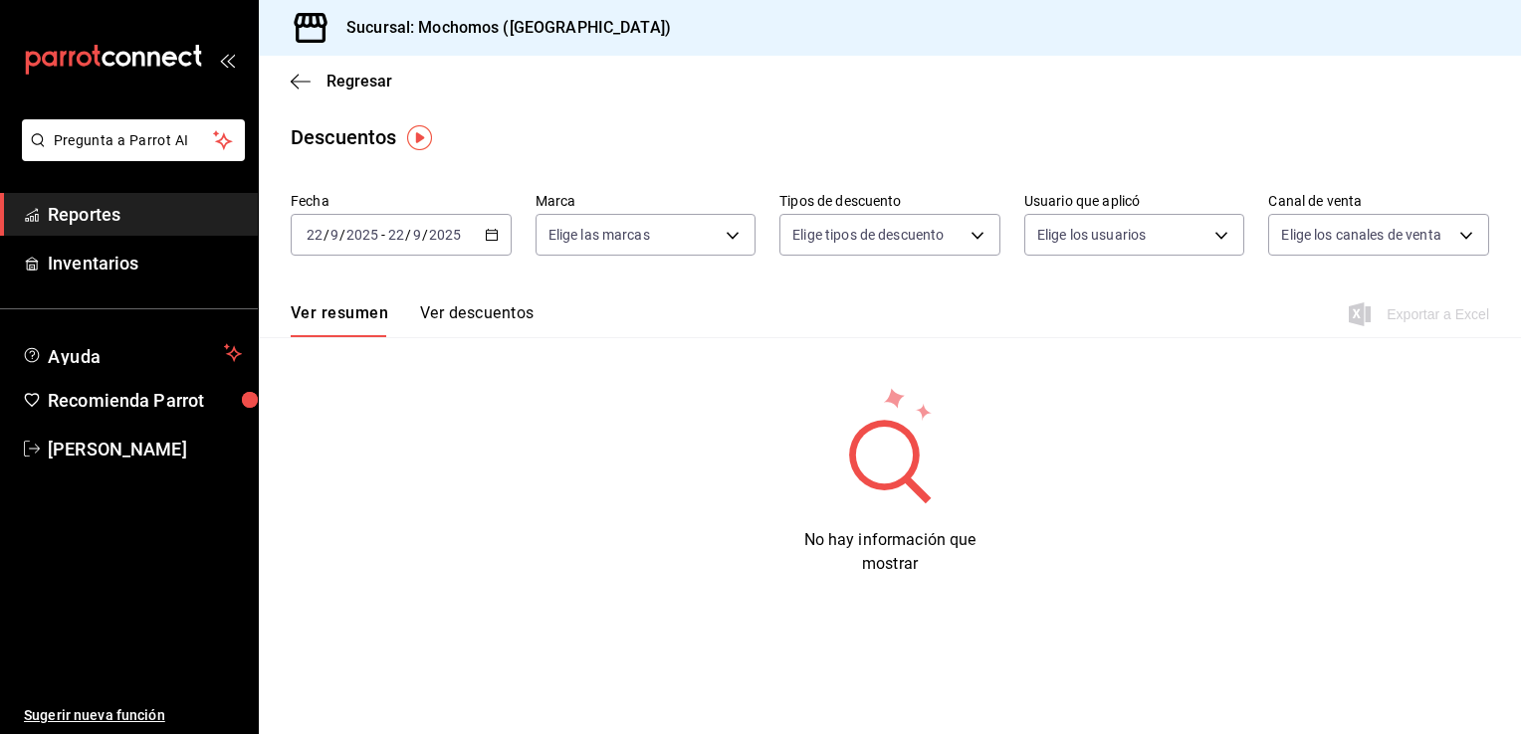
click at [493, 235] on icon "button" at bounding box center [492, 235] width 14 height 14
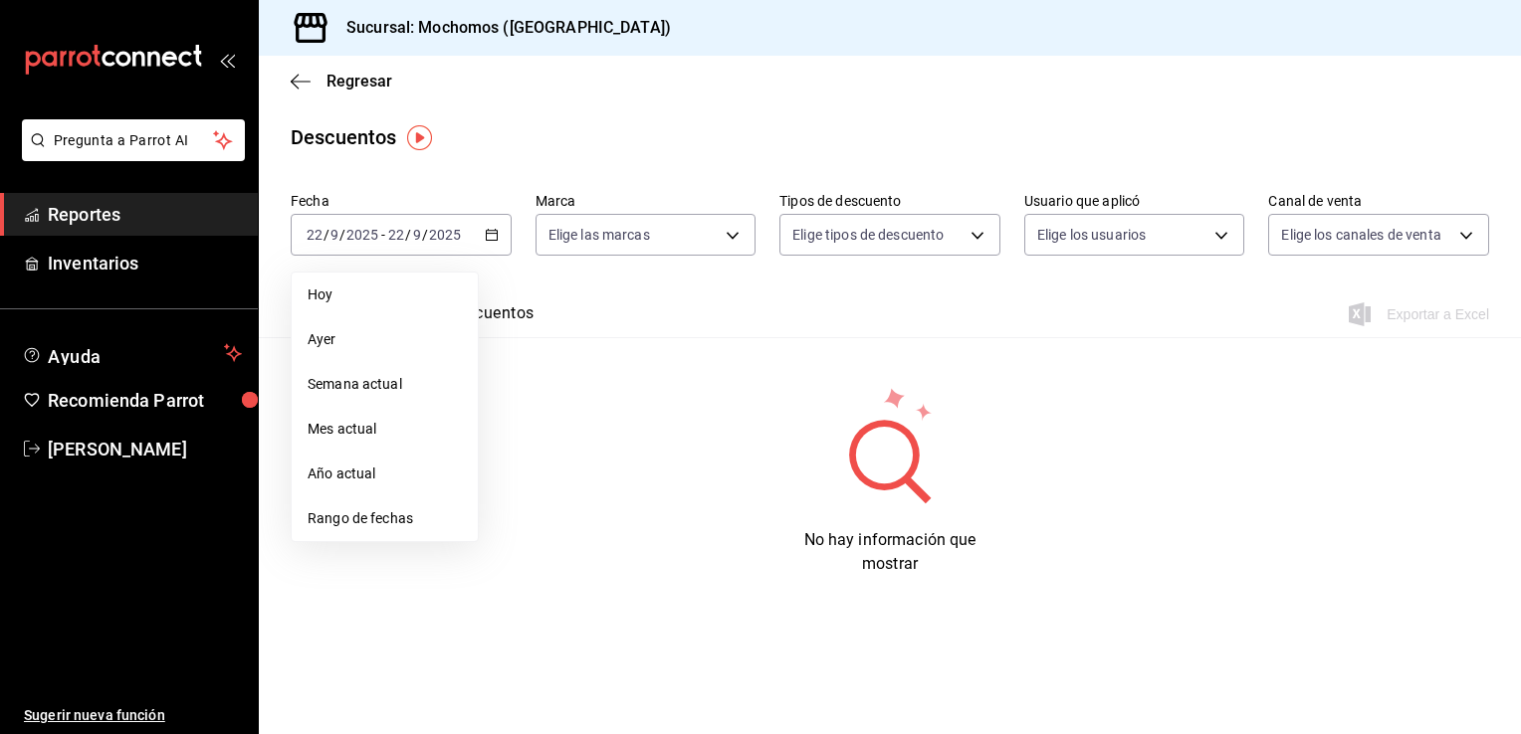
click at [374, 517] on span "Rango de fechas" at bounding box center [385, 519] width 154 height 21
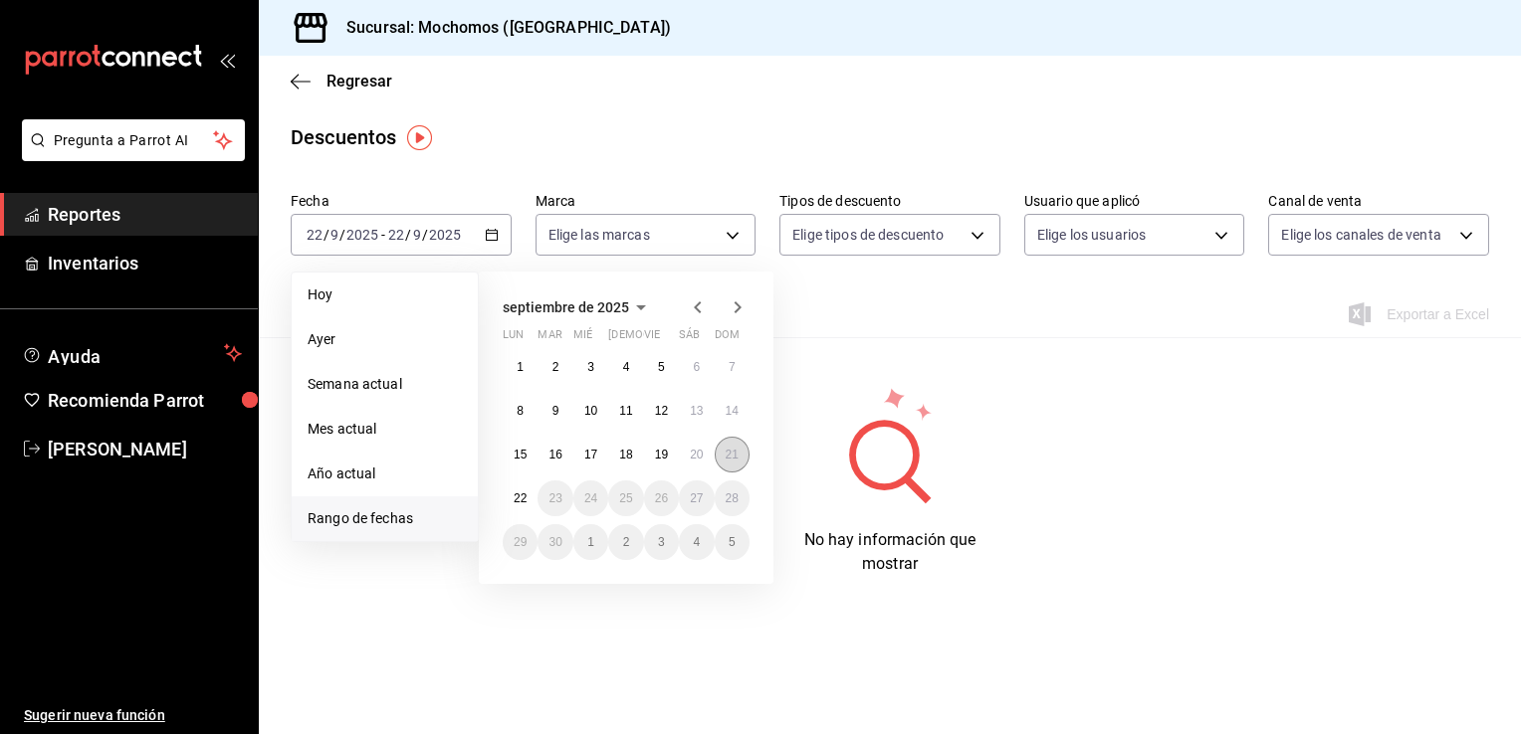
click at [728, 454] on abbr "21" at bounding box center [732, 455] width 13 height 14
click at [510, 496] on button "22" at bounding box center [520, 499] width 35 height 36
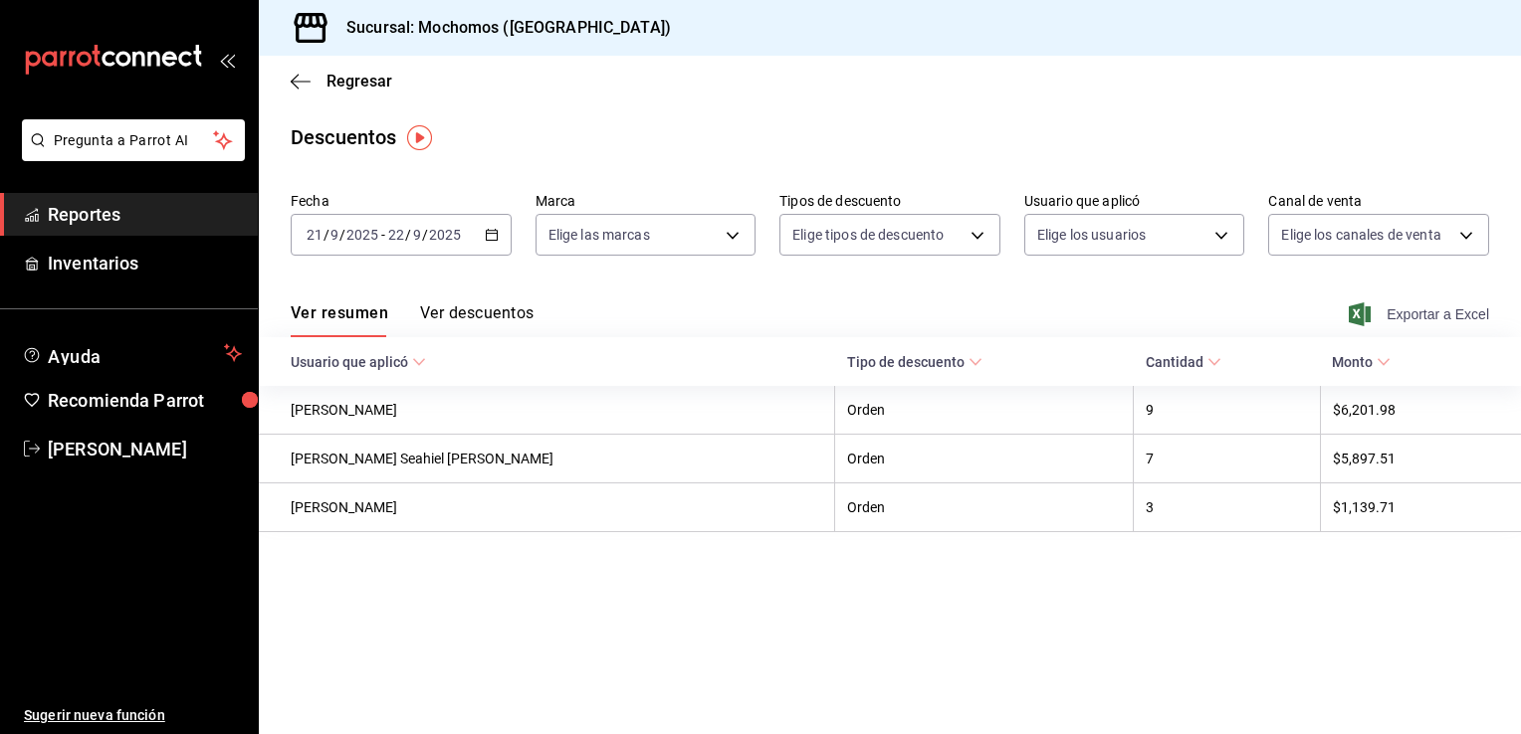
click at [1403, 310] on span "Exportar a Excel" at bounding box center [1421, 315] width 136 height 24
